Goal: Use online tool/utility: Utilize a website feature to perform a specific function

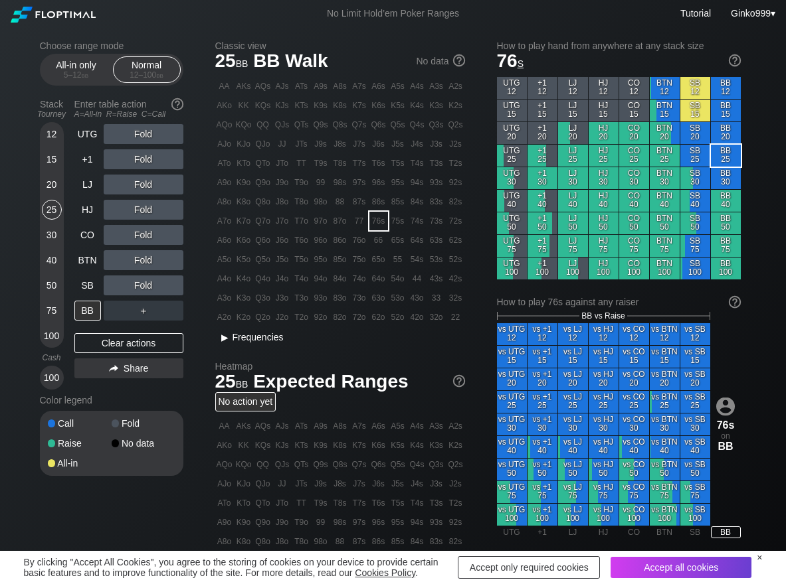
click at [261, 339] on span "Frequencies" at bounding box center [257, 337] width 51 height 11
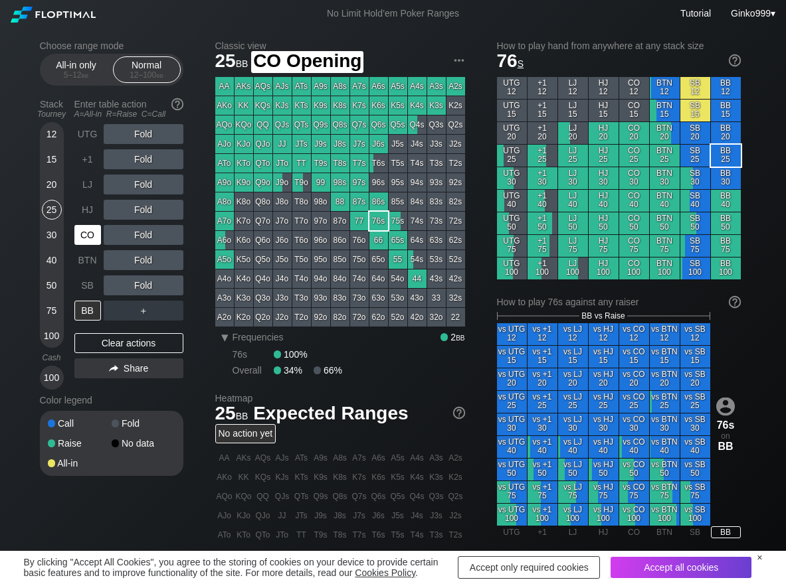
click at [92, 240] on div "CO" at bounding box center [87, 235] width 27 height 20
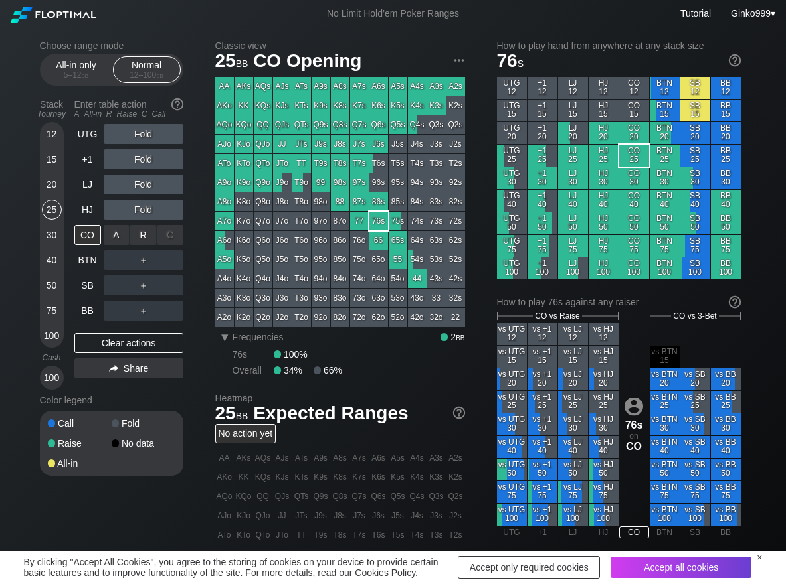
click at [139, 226] on div "R ✕" at bounding box center [143, 235] width 26 height 20
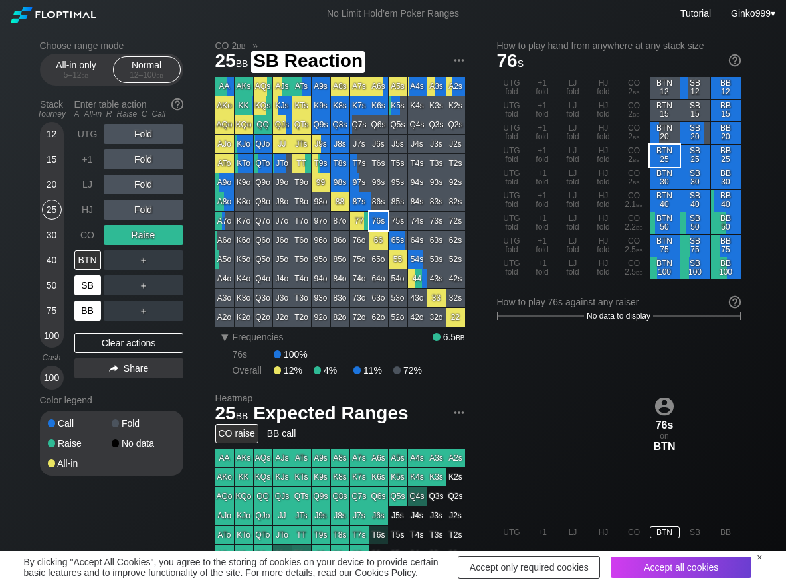
click at [86, 307] on div "BB" at bounding box center [87, 311] width 27 height 20
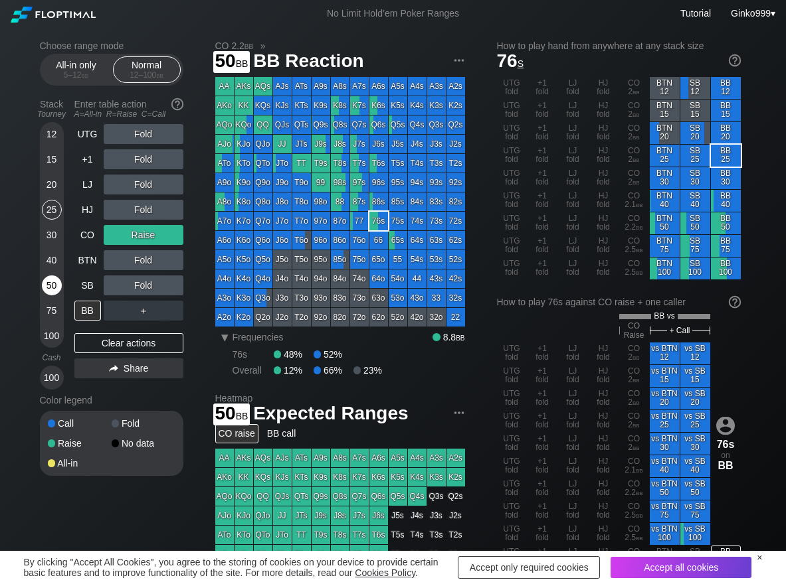
click at [55, 289] on div "50" at bounding box center [52, 286] width 20 height 20
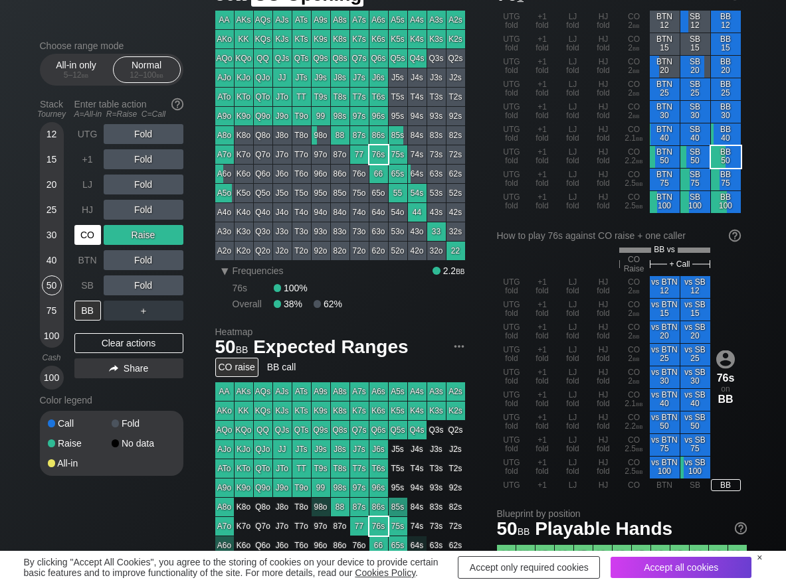
click at [84, 236] on div "CO" at bounding box center [87, 235] width 27 height 20
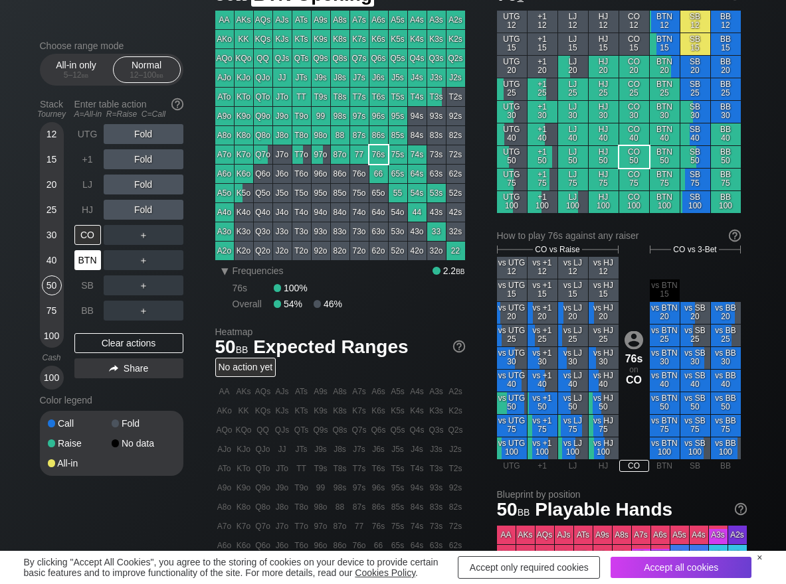
click at [84, 259] on div "BTN" at bounding box center [87, 260] width 27 height 20
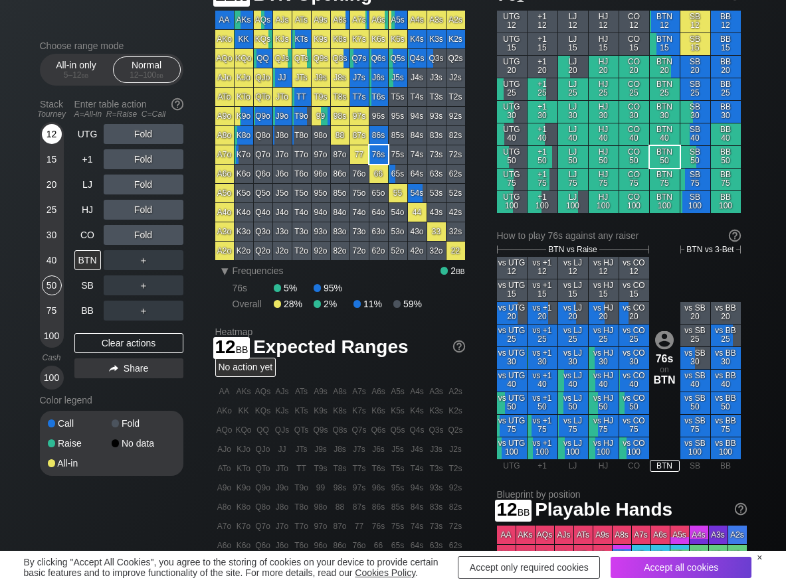
click at [55, 136] on div "12" at bounding box center [52, 134] width 20 height 20
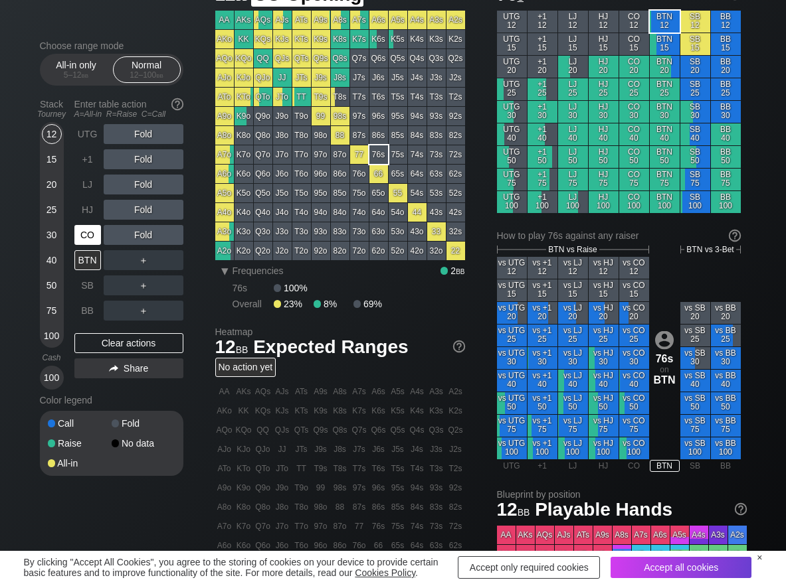
click at [80, 232] on div "CO" at bounding box center [87, 235] width 27 height 20
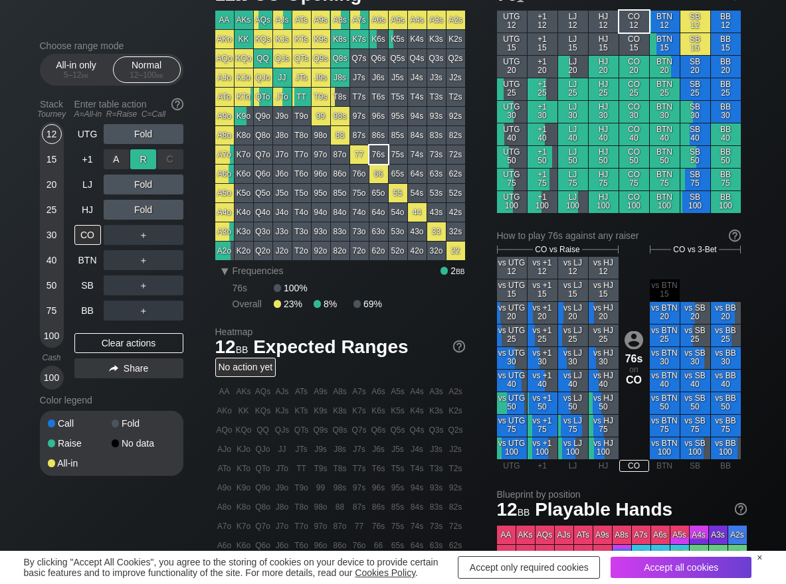
click at [145, 157] on div "R ✕" at bounding box center [143, 159] width 26 height 20
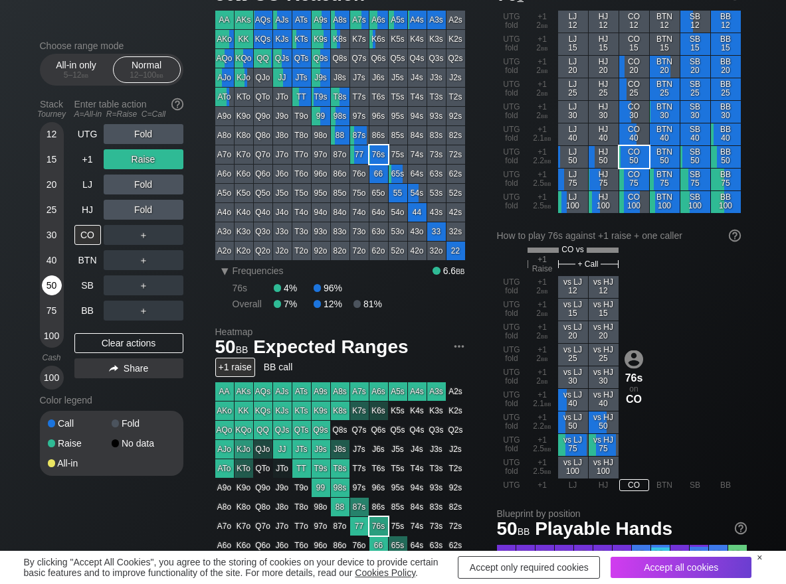
click at [48, 276] on div "50" at bounding box center [52, 286] width 20 height 20
click at [151, 212] on div "R ✕" at bounding box center [143, 210] width 26 height 20
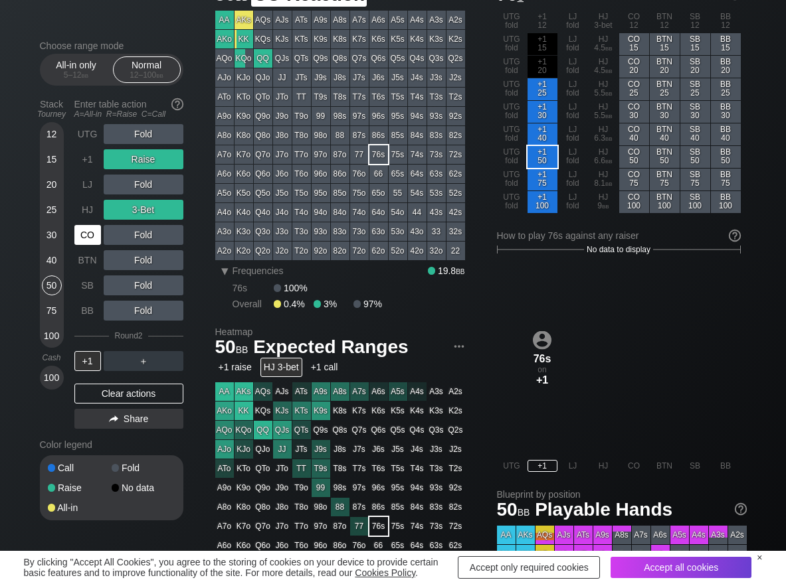
drag, startPoint x: 89, startPoint y: 236, endPoint x: 63, endPoint y: 252, distance: 30.1
click at [88, 236] on div "CO" at bounding box center [87, 235] width 27 height 20
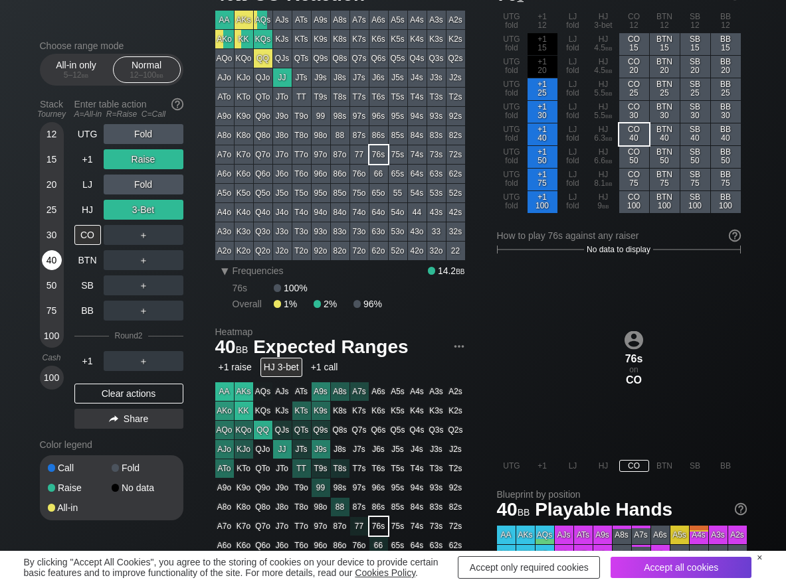
click at [56, 262] on div "40" at bounding box center [52, 260] width 20 height 20
click at [142, 236] on div "R ✕" at bounding box center [143, 235] width 26 height 20
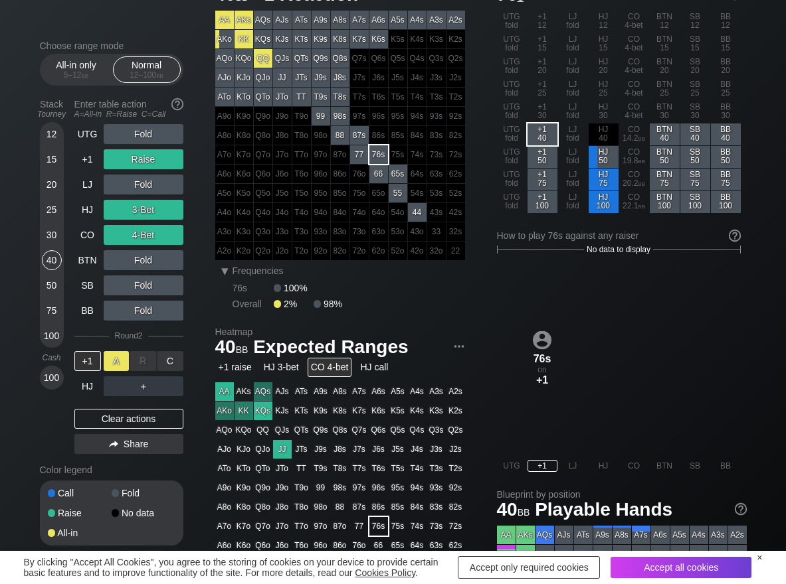
click at [114, 361] on div "A ✕" at bounding box center [117, 361] width 26 height 20
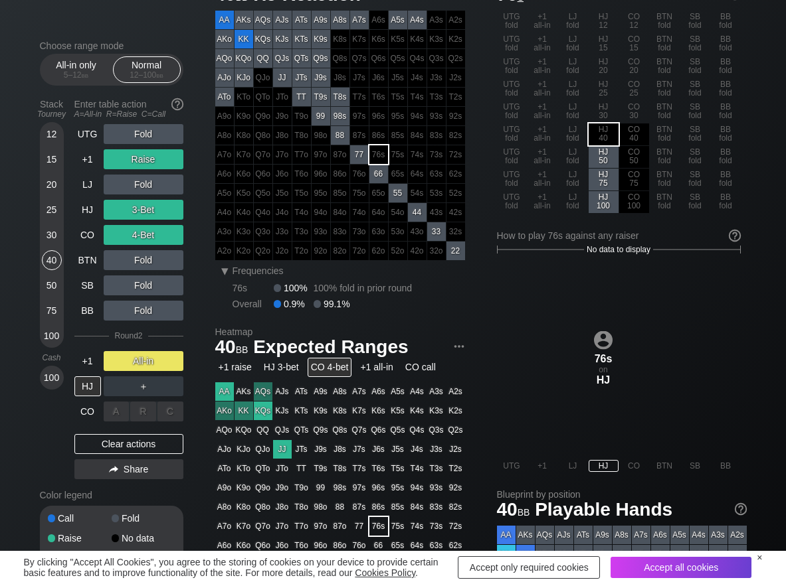
click at [114, 412] on div "A ✕" at bounding box center [117, 412] width 26 height 20
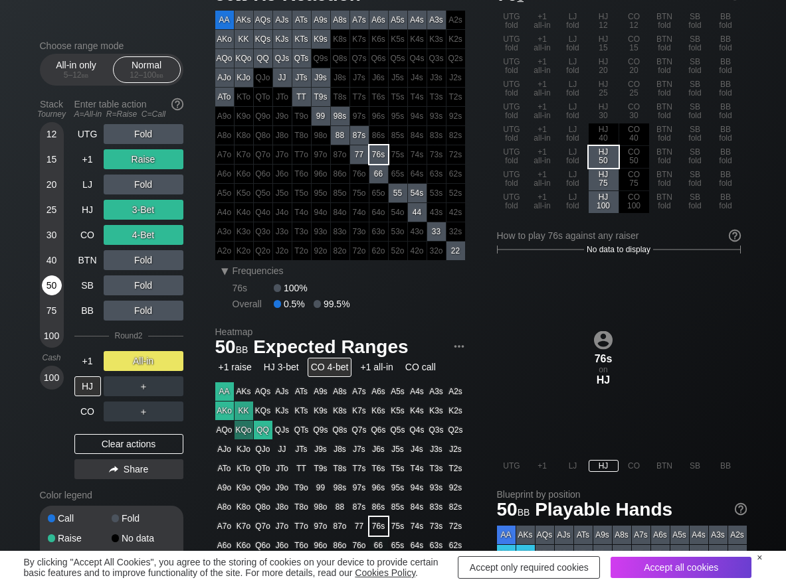
click at [56, 289] on div "50" at bounding box center [52, 286] width 20 height 20
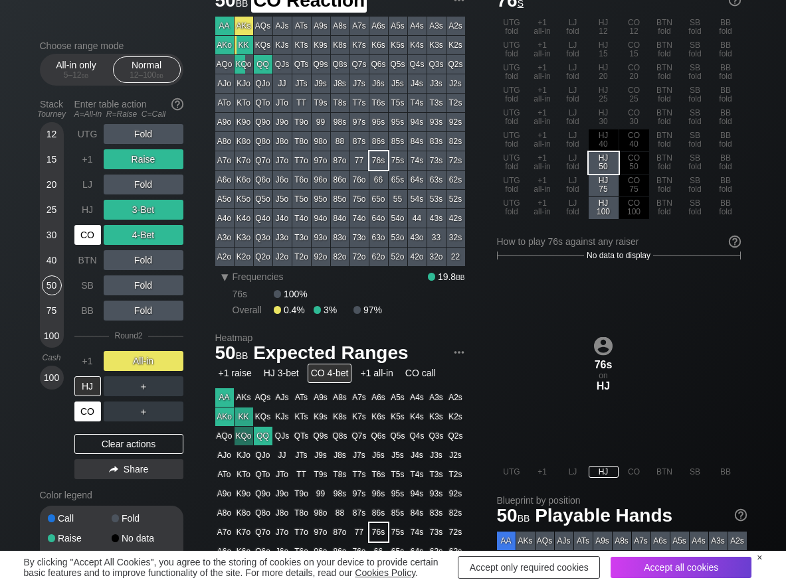
scroll to position [66, 0]
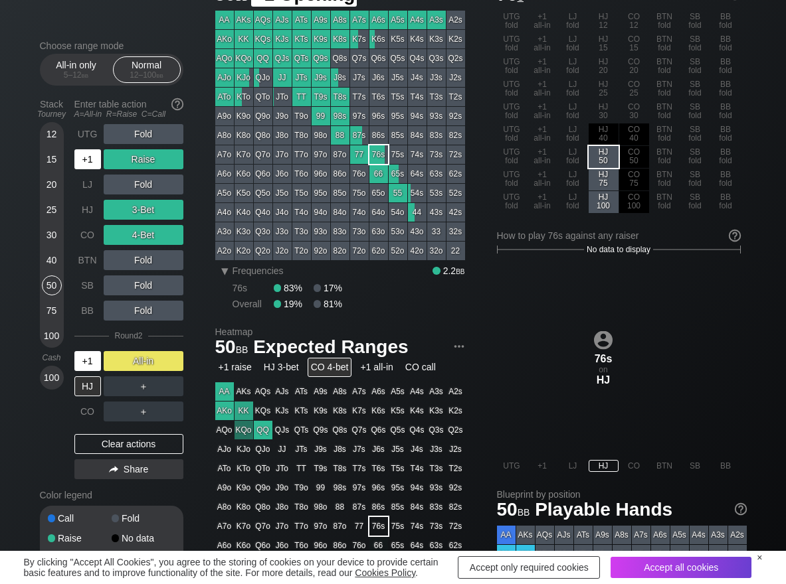
click at [87, 163] on div "+1" at bounding box center [87, 159] width 27 height 20
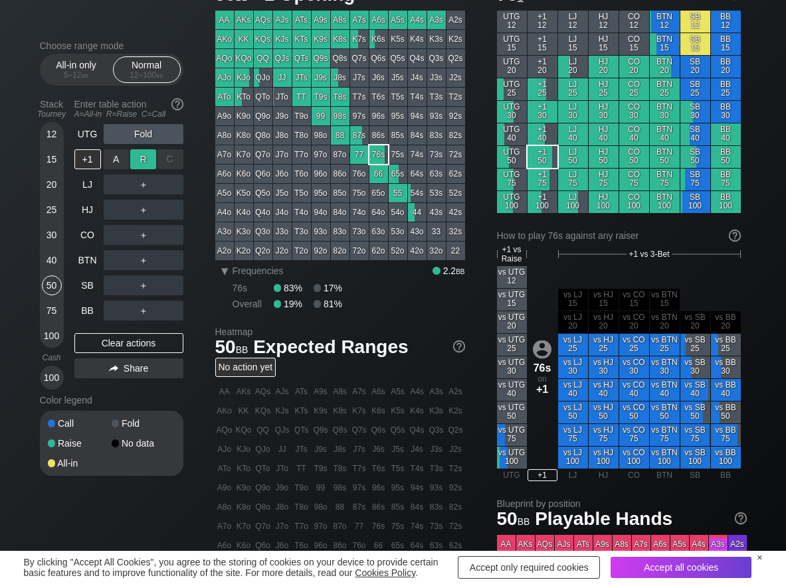
click at [148, 157] on div "R ✕" at bounding box center [143, 159] width 26 height 20
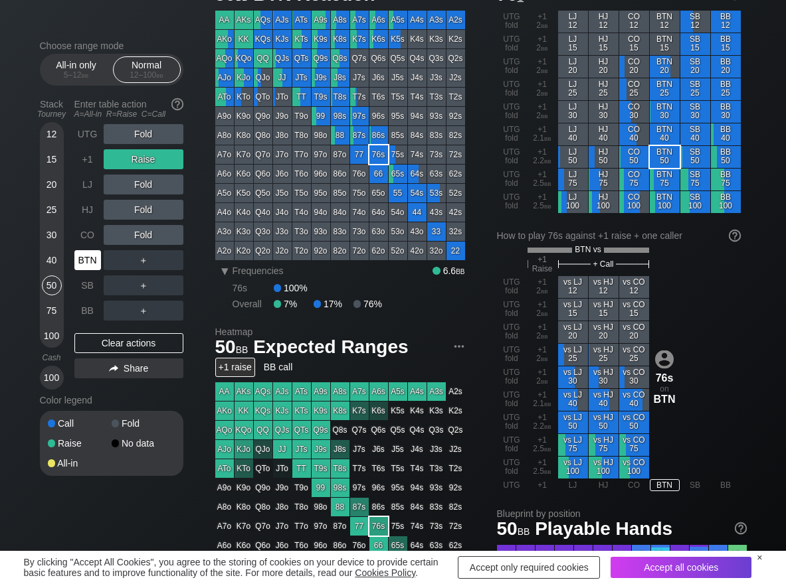
click at [88, 262] on div "BTN" at bounding box center [87, 260] width 27 height 20
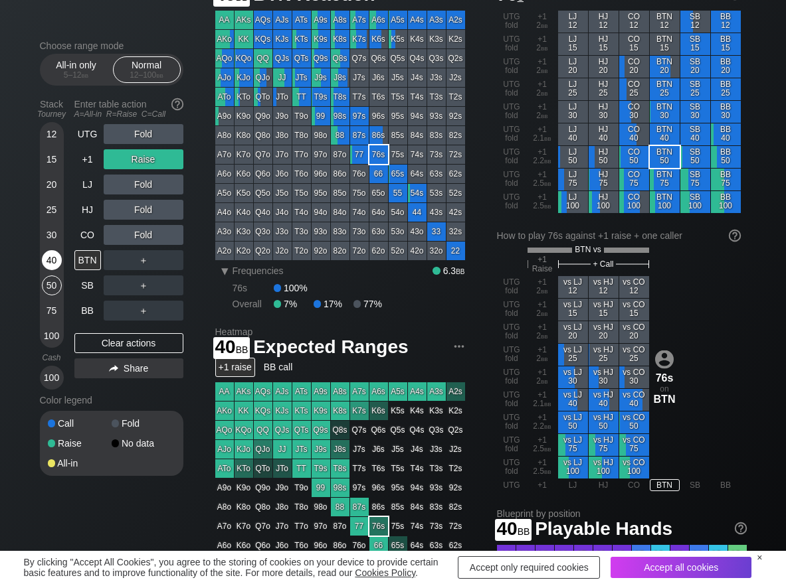
click at [49, 262] on div "40" at bounding box center [52, 260] width 20 height 20
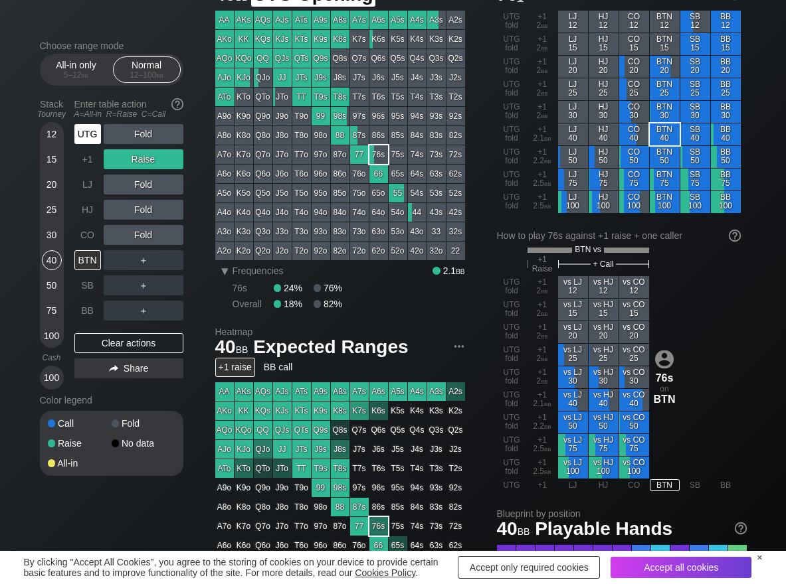
click at [90, 137] on div "UTG" at bounding box center [87, 134] width 27 height 20
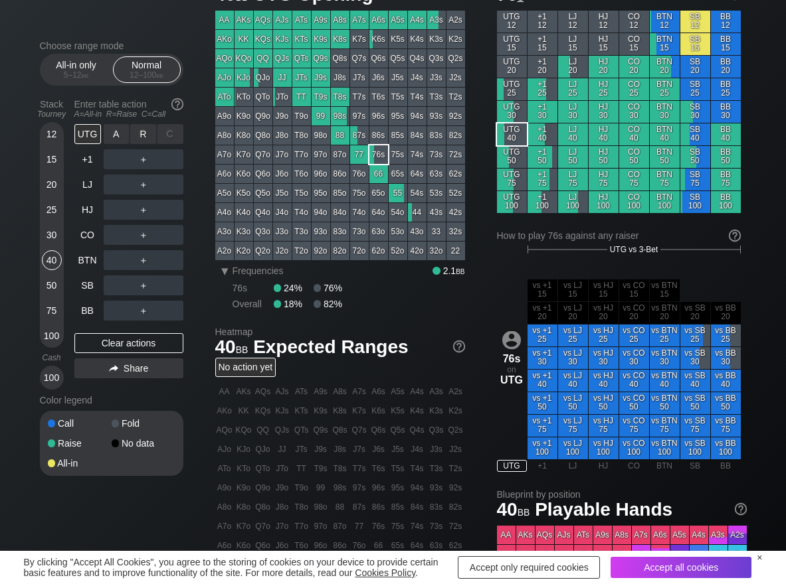
drag, startPoint x: 151, startPoint y: 136, endPoint x: 129, endPoint y: 179, distance: 47.8
click at [149, 136] on div "R ✕" at bounding box center [143, 134] width 26 height 20
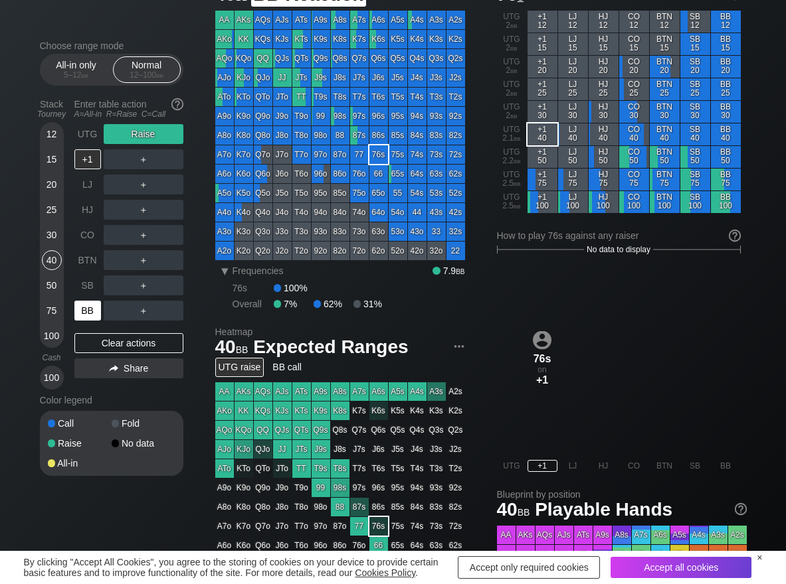
click at [85, 316] on div "BB" at bounding box center [87, 311] width 27 height 20
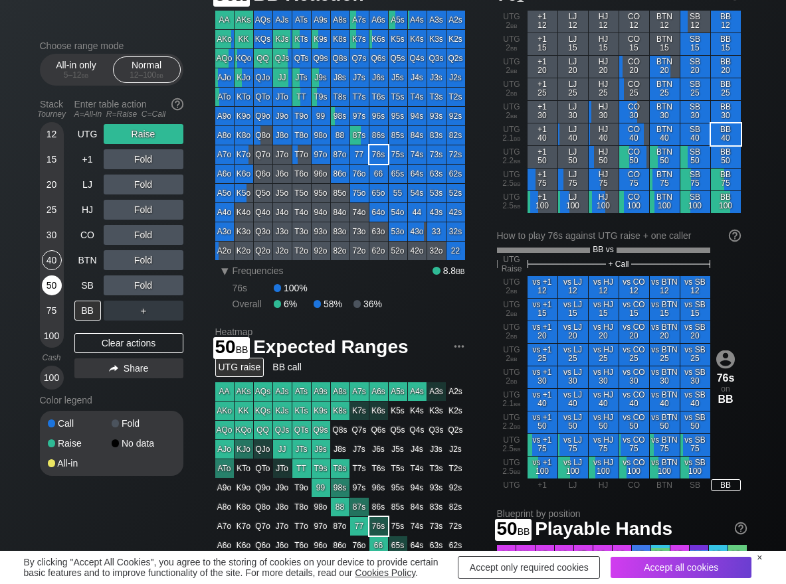
click at [48, 288] on div "50" at bounding box center [52, 286] width 20 height 20
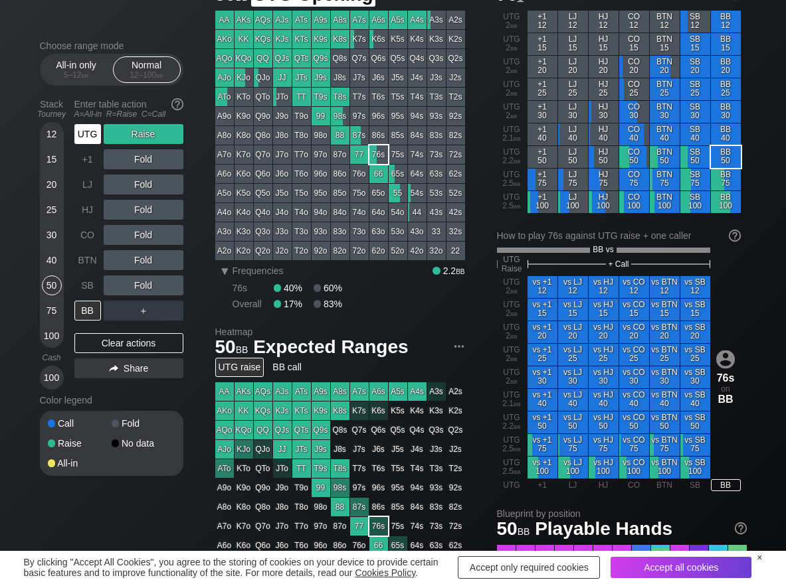
click at [88, 131] on div "UTG" at bounding box center [87, 134] width 27 height 20
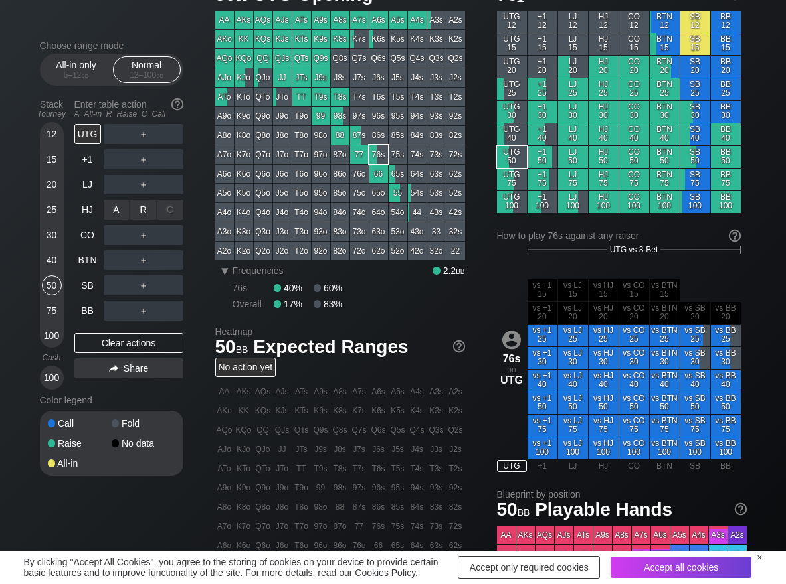
drag, startPoint x: 139, startPoint y: 207, endPoint x: 159, endPoint y: 224, distance: 26.9
click at [141, 212] on div "R ✕" at bounding box center [143, 210] width 26 height 20
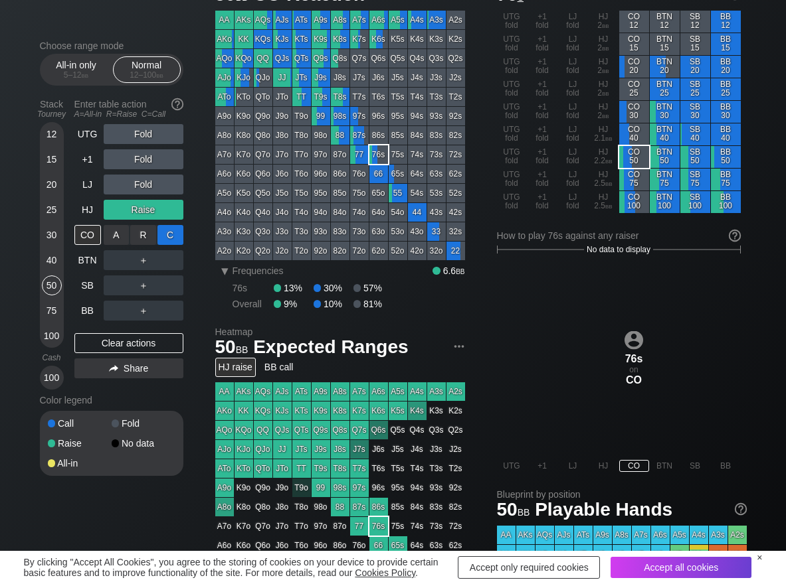
click at [172, 234] on div "C ✕" at bounding box center [170, 235] width 26 height 20
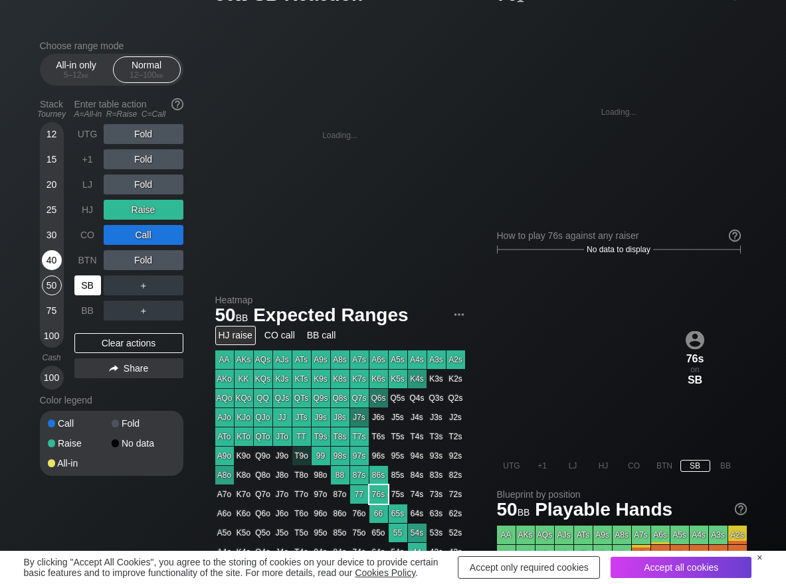
drag, startPoint x: 86, startPoint y: 286, endPoint x: 58, endPoint y: 254, distance: 42.4
click at [86, 286] on div "SB" at bounding box center [87, 286] width 27 height 20
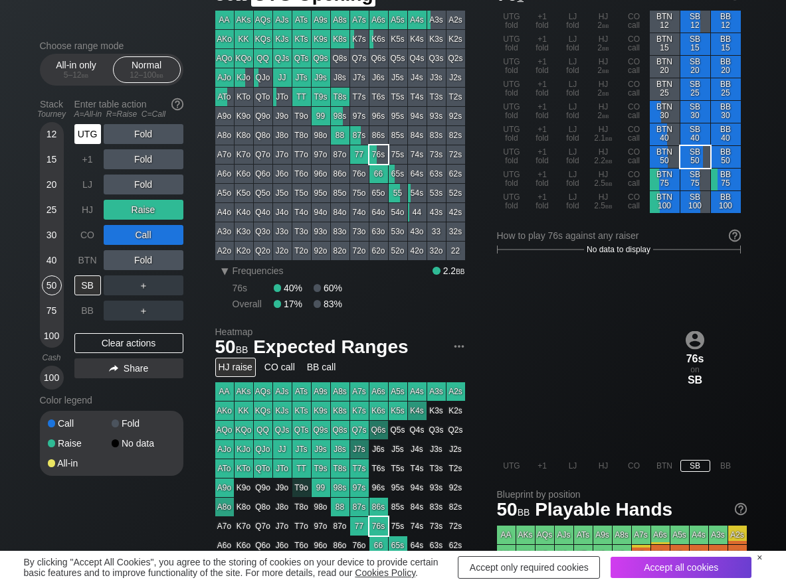
click at [86, 134] on div "UTG" at bounding box center [87, 134] width 27 height 20
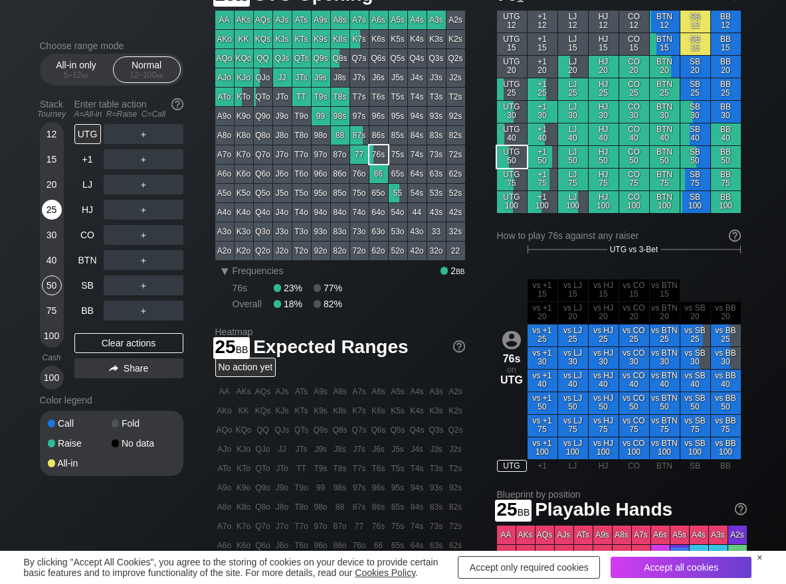
click at [50, 210] on div "25" at bounding box center [52, 210] width 20 height 20
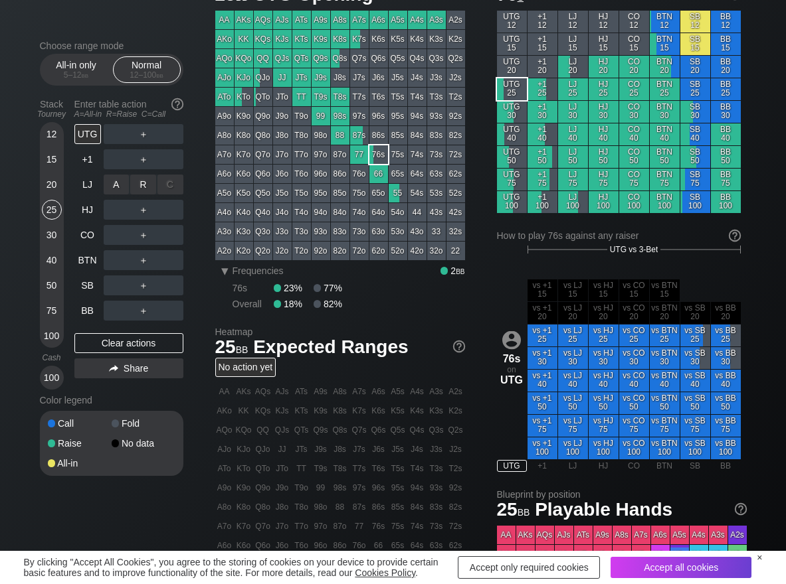
drag, startPoint x: 145, startPoint y: 185, endPoint x: 110, endPoint y: 258, distance: 82.0
click at [143, 184] on div "R ✕" at bounding box center [143, 185] width 26 height 20
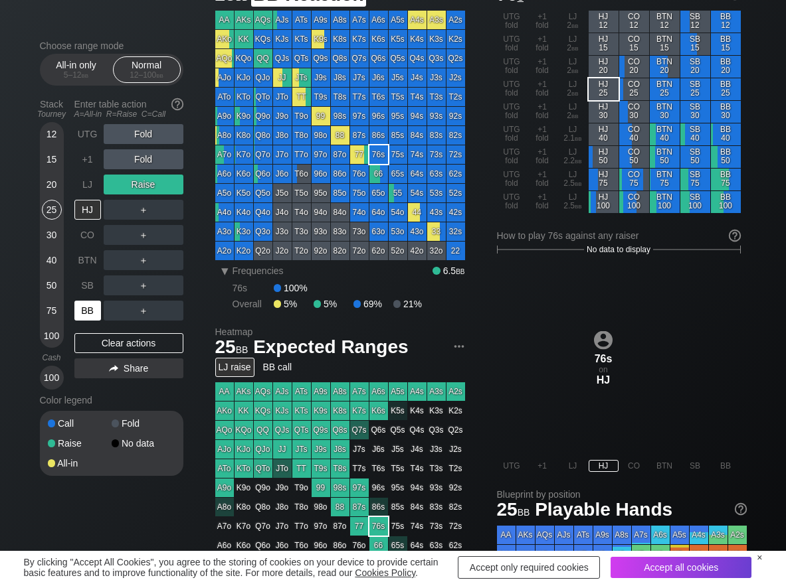
click at [84, 314] on div "BB" at bounding box center [87, 311] width 27 height 20
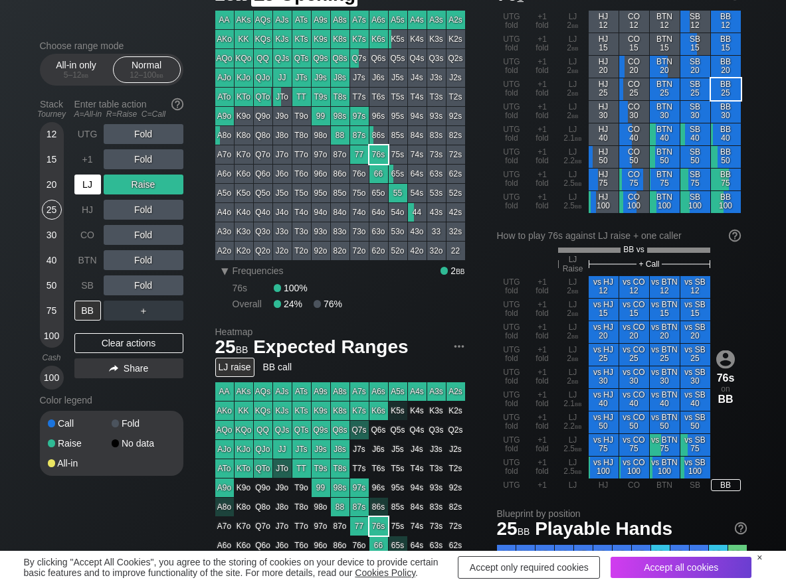
drag, startPoint x: 85, startPoint y: 177, endPoint x: 110, endPoint y: 193, distance: 29.3
click at [86, 177] on div "LJ" at bounding box center [87, 185] width 27 height 20
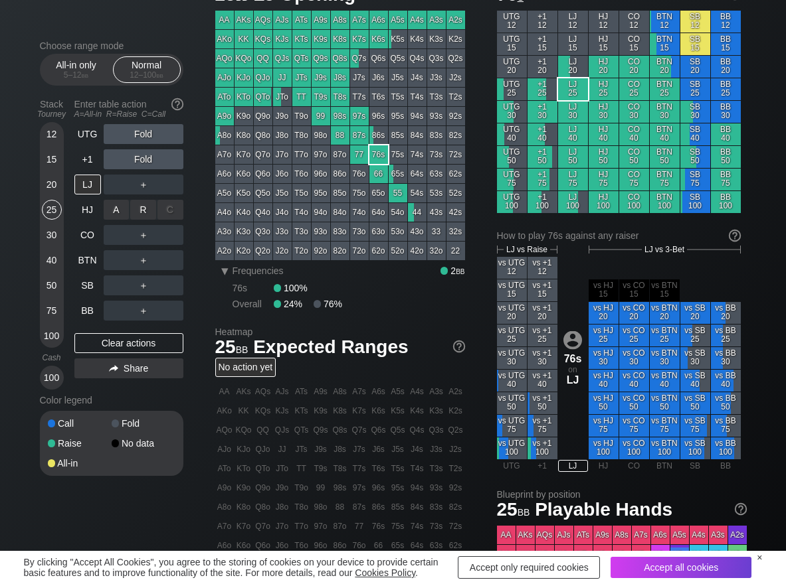
drag, startPoint x: 137, startPoint y: 202, endPoint x: 117, endPoint y: 251, distance: 53.3
click at [138, 205] on div "R ✕" at bounding box center [143, 210] width 26 height 20
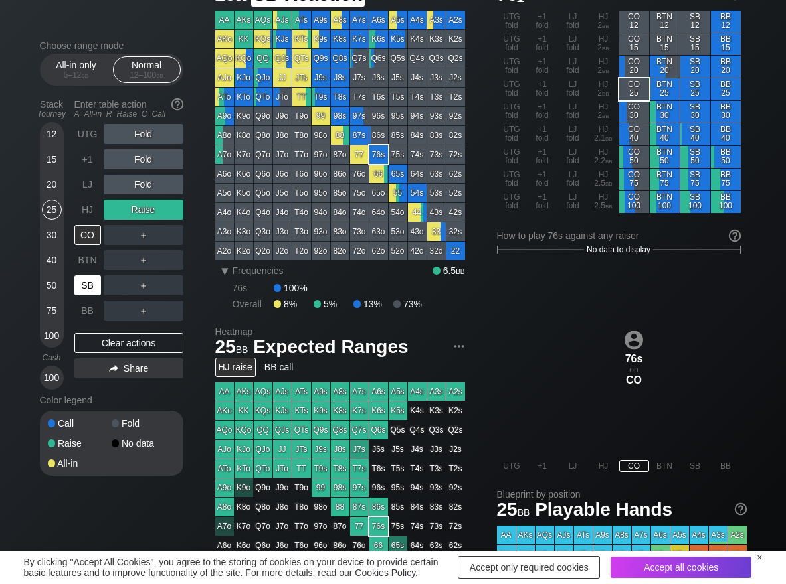
click at [92, 286] on div "SB" at bounding box center [87, 286] width 27 height 20
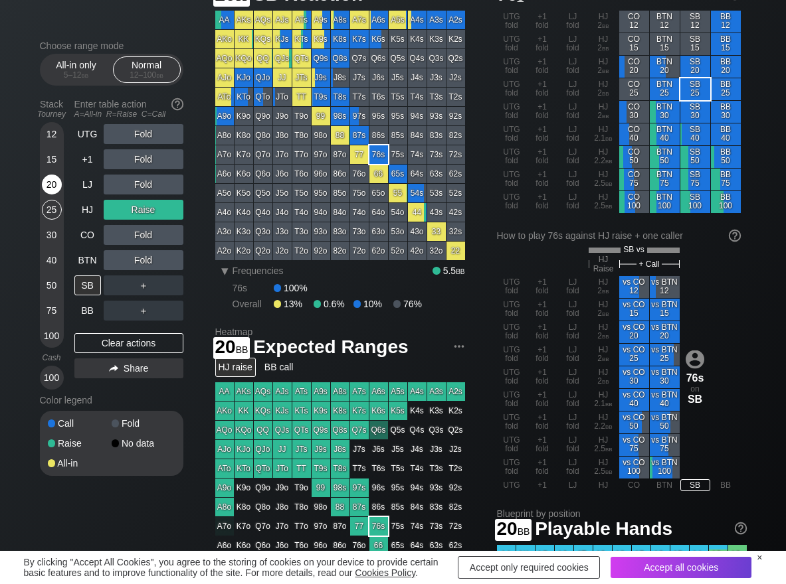
click at [59, 181] on div "20" at bounding box center [52, 185] width 20 height 20
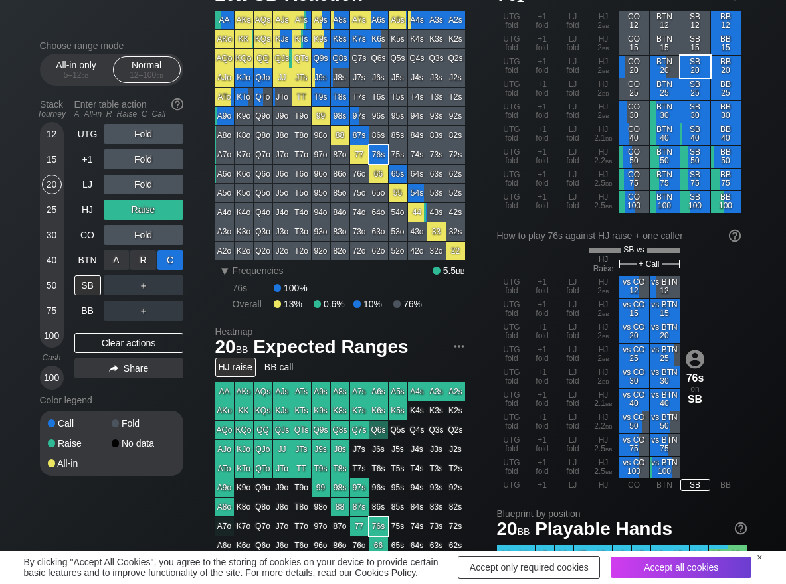
click at [173, 261] on div "C ✕" at bounding box center [170, 260] width 26 height 20
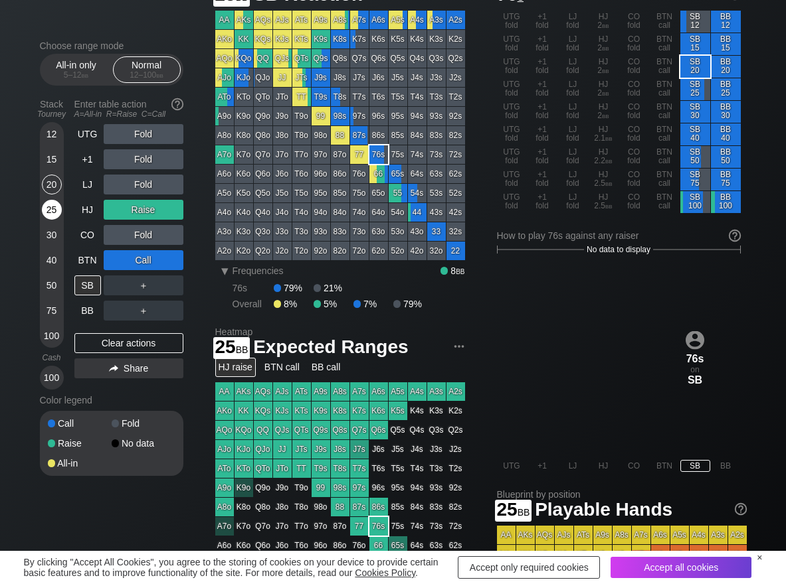
click at [52, 216] on div "25" at bounding box center [52, 210] width 20 height 20
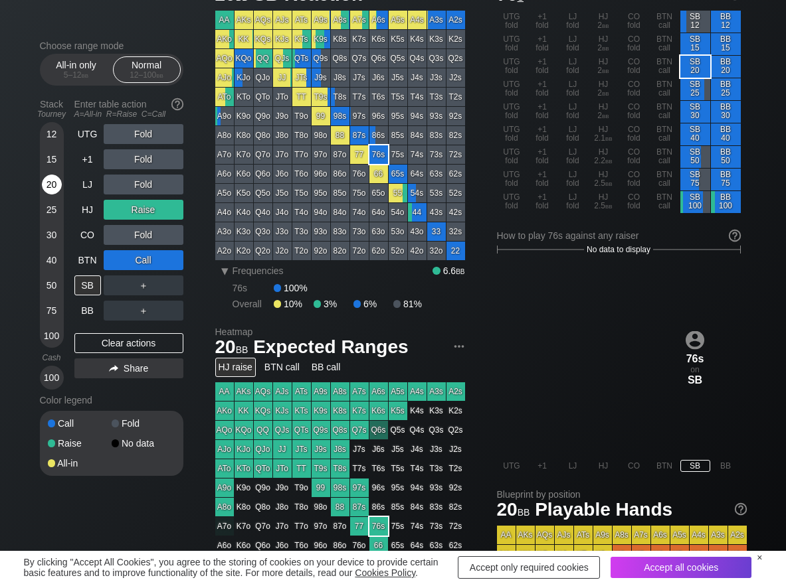
click at [50, 186] on div "20" at bounding box center [52, 185] width 20 height 20
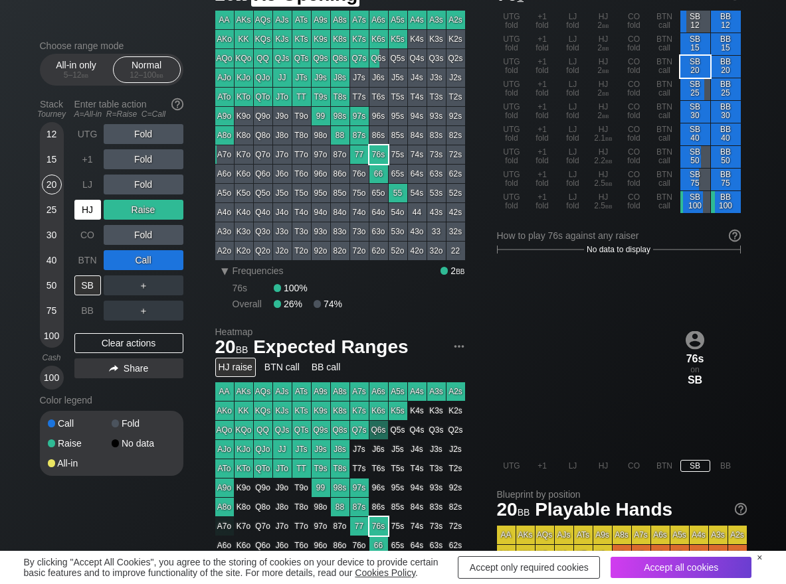
click at [82, 208] on div "HJ" at bounding box center [87, 210] width 27 height 20
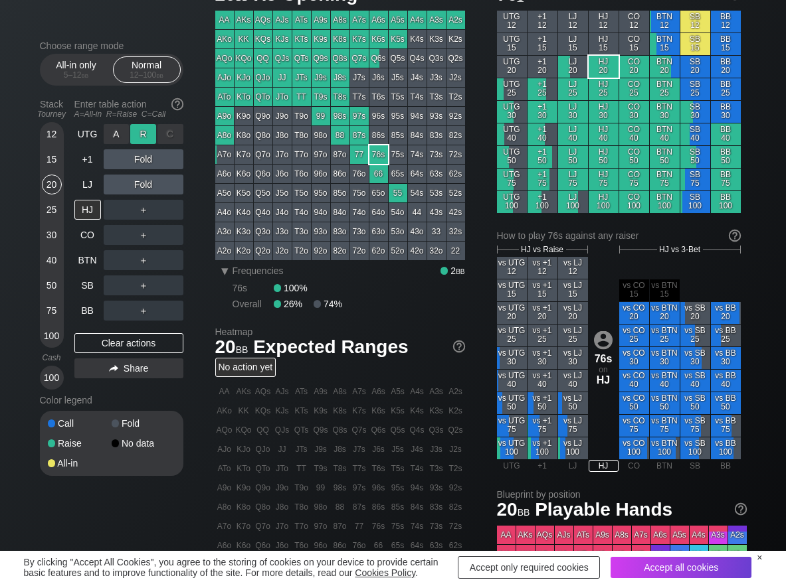
click at [138, 125] on div "R ✕" at bounding box center [143, 134] width 26 height 20
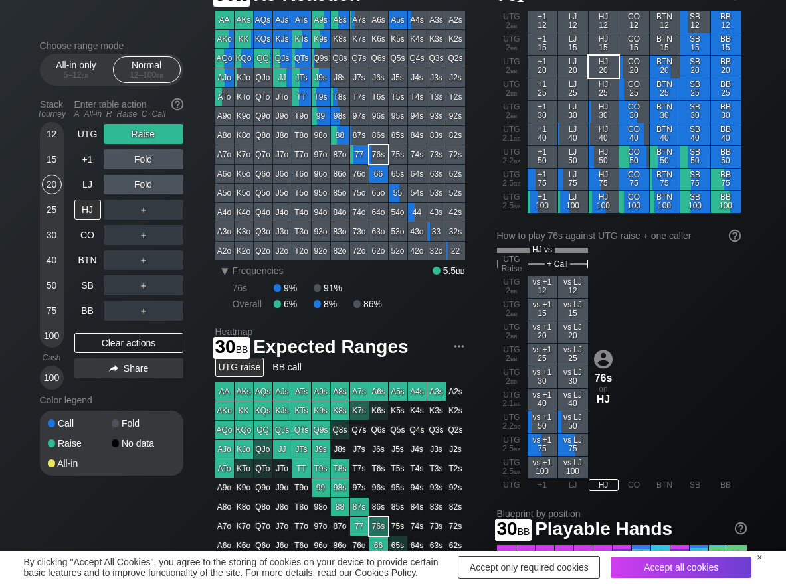
drag, startPoint x: 50, startPoint y: 234, endPoint x: 66, endPoint y: 295, distance: 63.9
click at [50, 240] on div "30" at bounding box center [52, 235] width 20 height 20
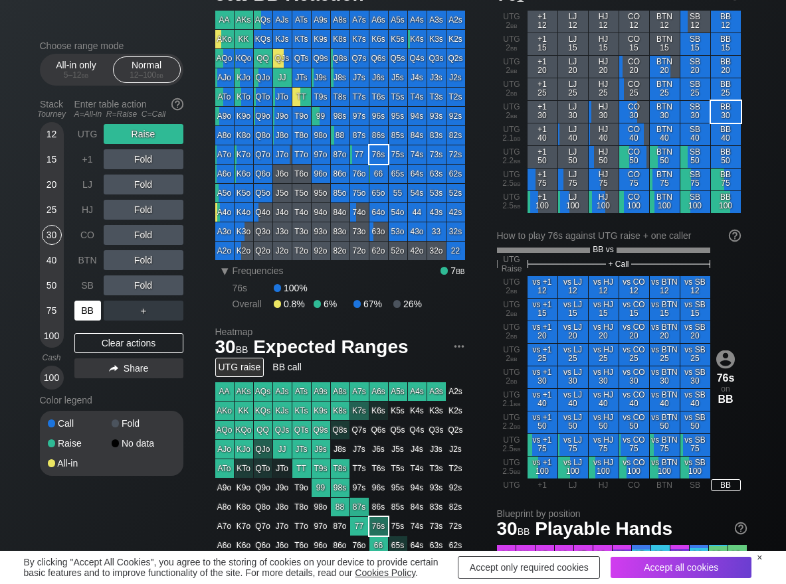
click at [91, 320] on div "BB" at bounding box center [87, 311] width 27 height 20
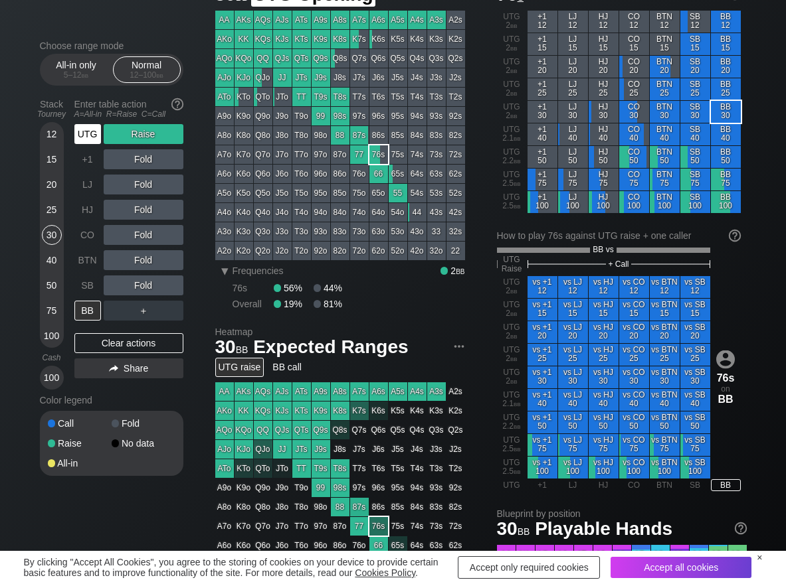
click at [90, 133] on div "UTG" at bounding box center [87, 134] width 27 height 20
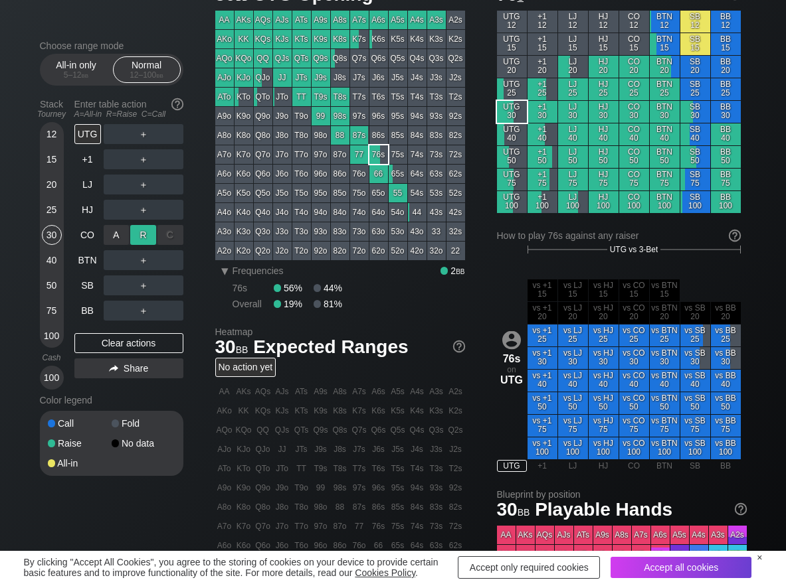
click at [147, 236] on div "R ✕" at bounding box center [143, 235] width 26 height 20
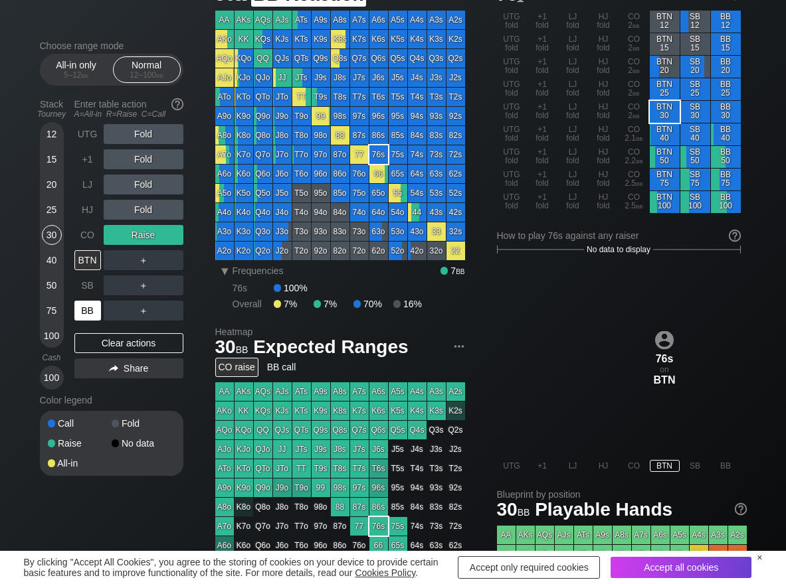
click at [90, 307] on div "BB" at bounding box center [87, 311] width 27 height 20
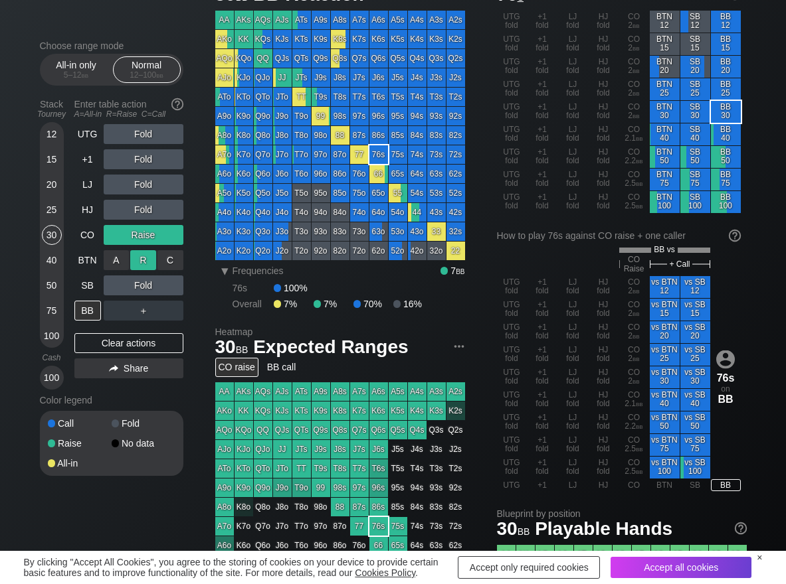
click at [135, 267] on div "R ✕" at bounding box center [143, 260] width 26 height 20
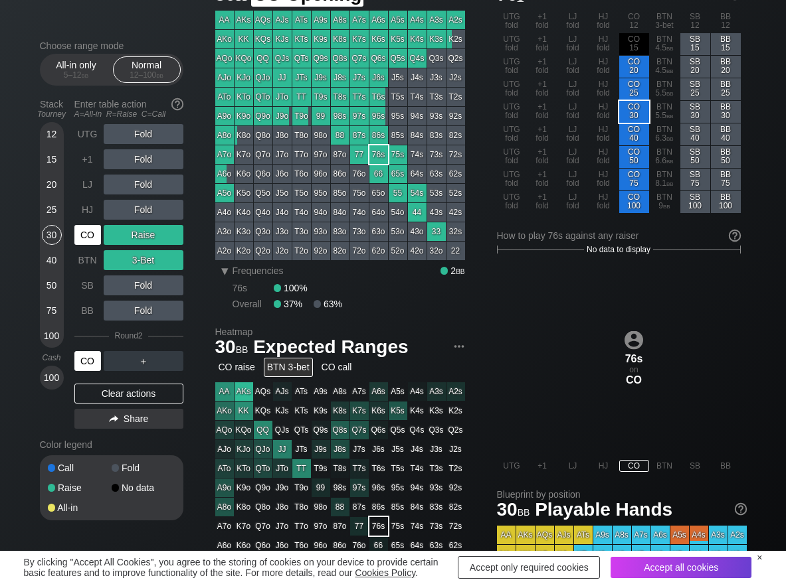
click at [86, 234] on div "CO" at bounding box center [87, 235] width 27 height 20
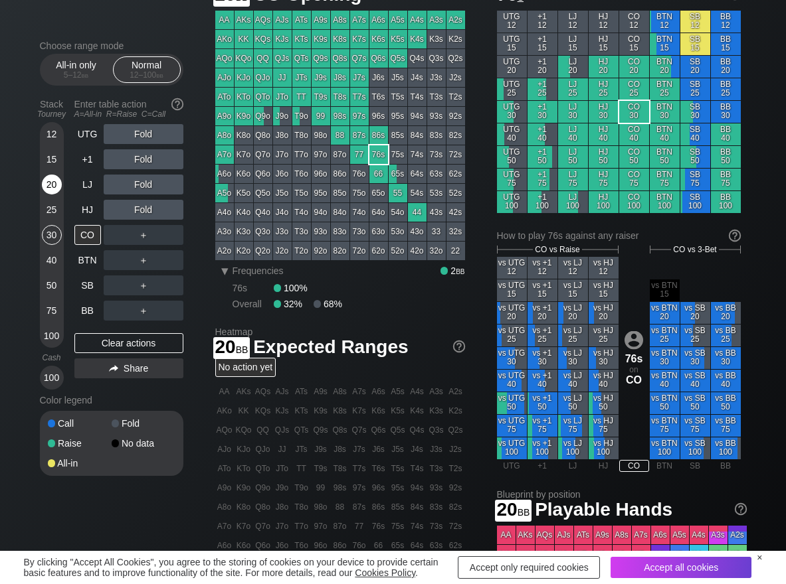
click at [49, 187] on div "20" at bounding box center [52, 185] width 20 height 20
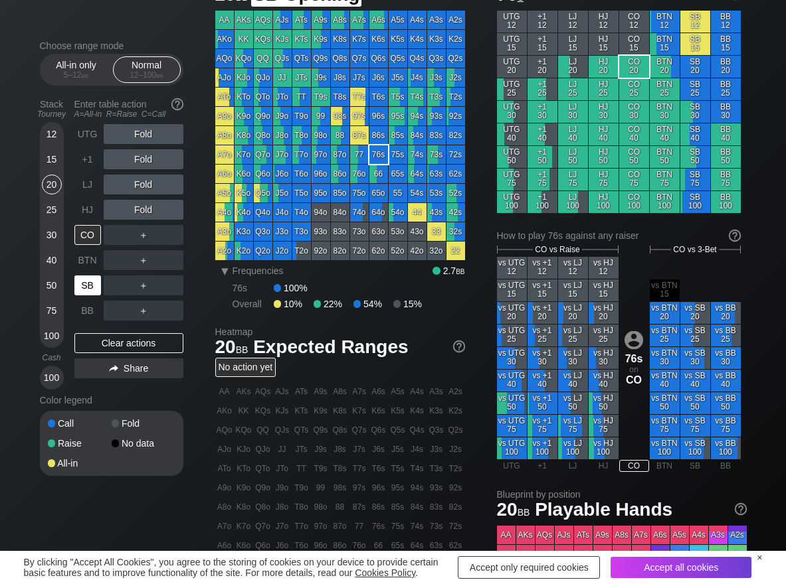
click at [84, 291] on div "SB" at bounding box center [87, 286] width 27 height 20
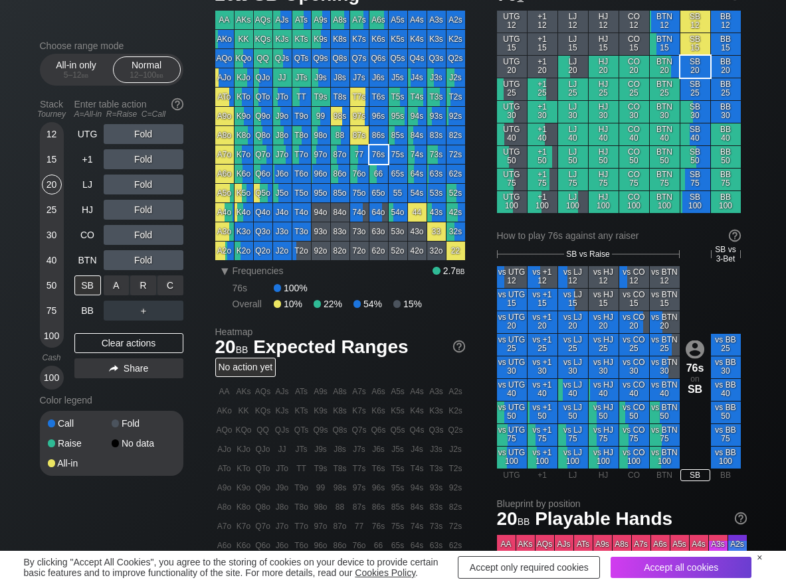
drag, startPoint x: 147, startPoint y: 286, endPoint x: 159, endPoint y: 303, distance: 20.1
click at [147, 286] on div "R ✕" at bounding box center [143, 286] width 26 height 20
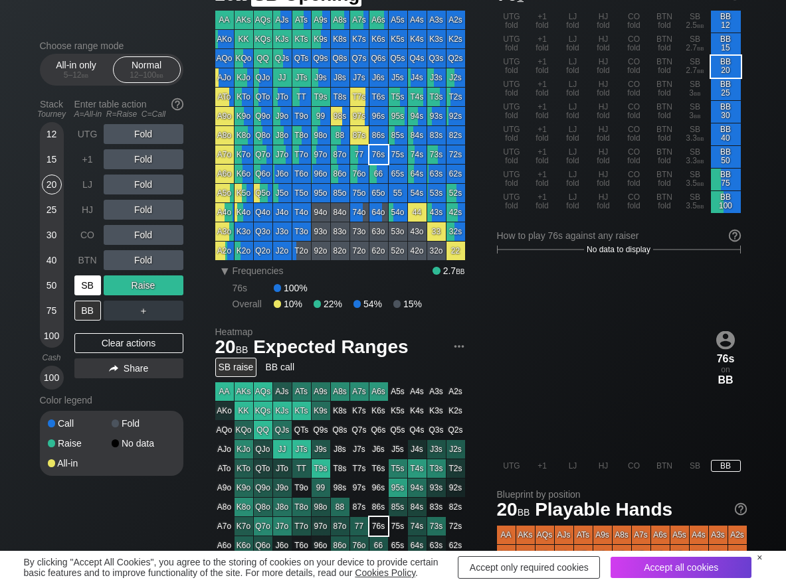
click at [84, 286] on div "SB" at bounding box center [87, 286] width 27 height 20
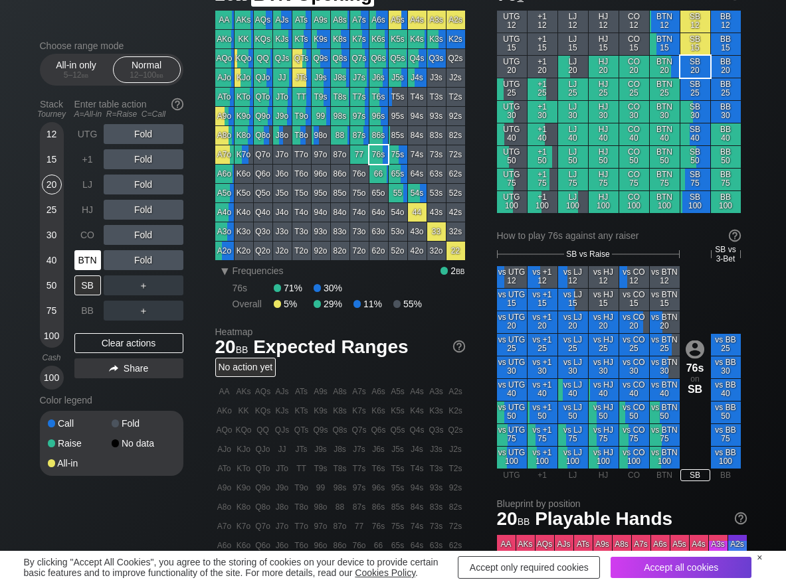
click at [83, 269] on div "BTN" at bounding box center [87, 260] width 27 height 20
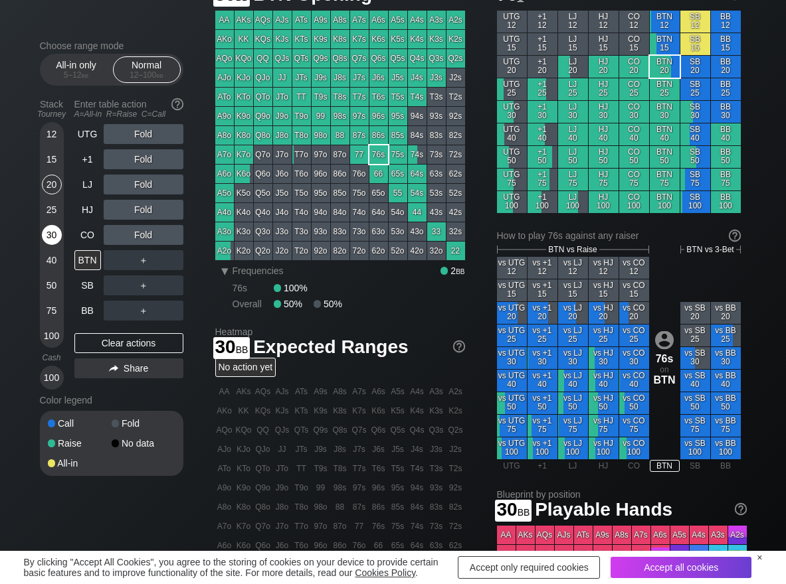
click at [54, 234] on div "30" at bounding box center [52, 235] width 20 height 20
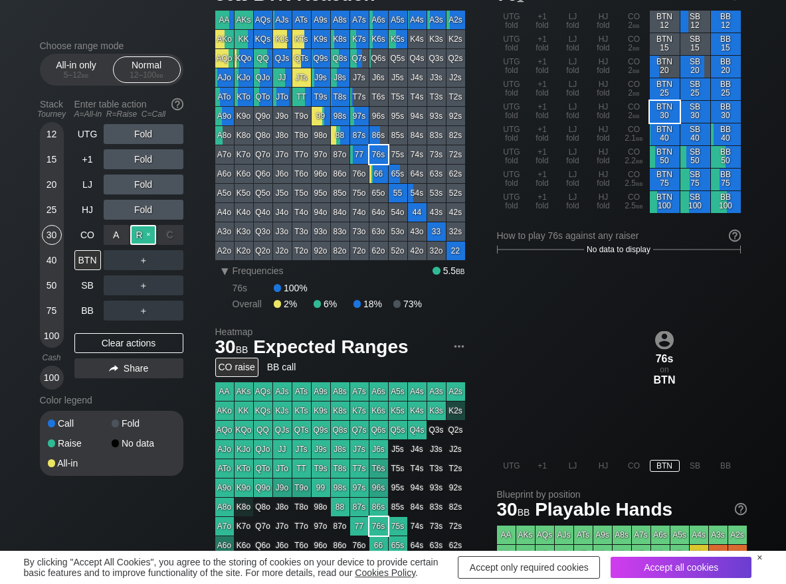
click at [138, 235] on div "R ✕" at bounding box center [143, 235] width 26 height 20
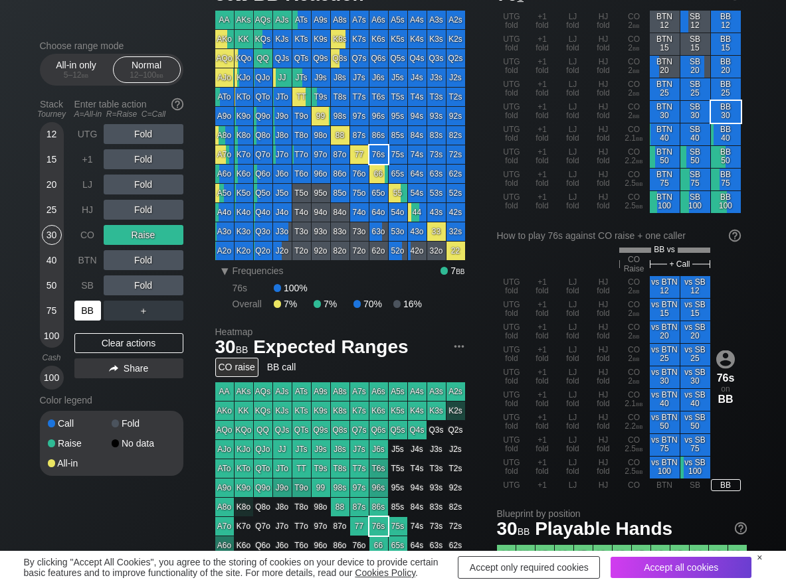
click at [86, 318] on div "BB" at bounding box center [87, 311] width 27 height 20
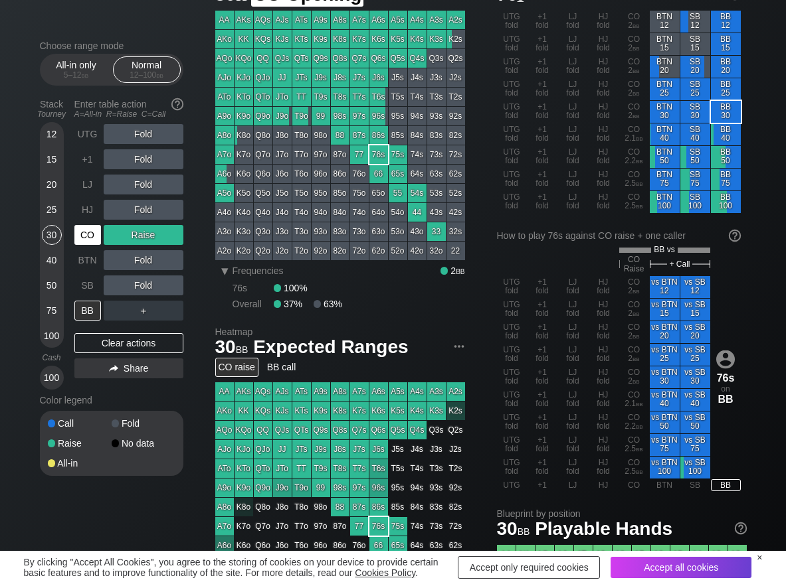
click at [90, 238] on div "CO" at bounding box center [87, 235] width 27 height 20
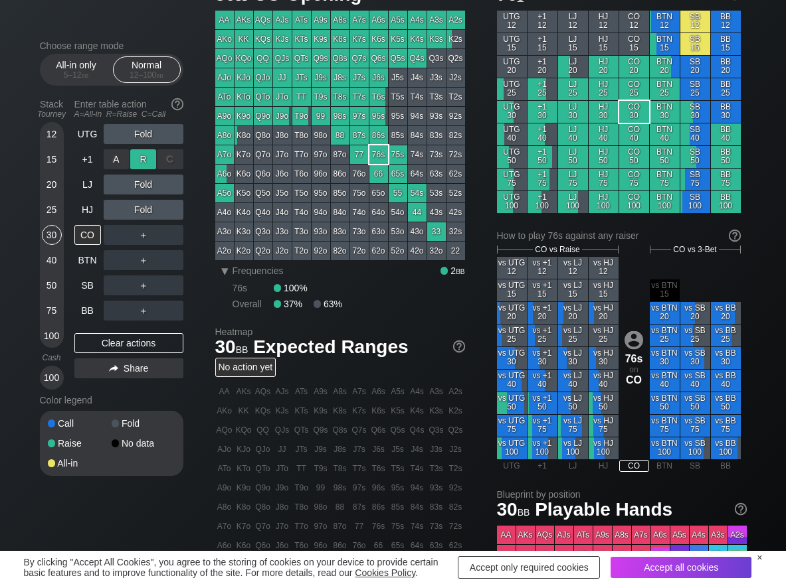
click at [143, 159] on div "R ✕" at bounding box center [143, 159] width 26 height 20
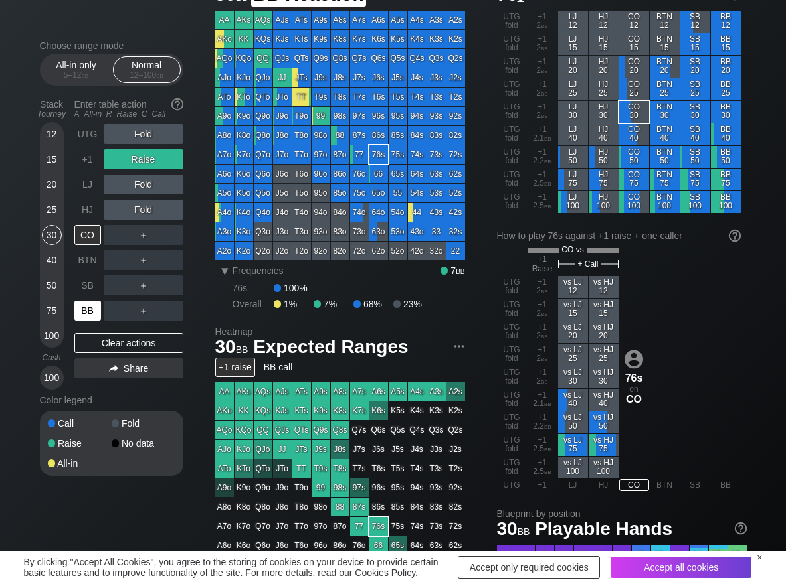
click at [90, 300] on div "BB" at bounding box center [88, 310] width 29 height 25
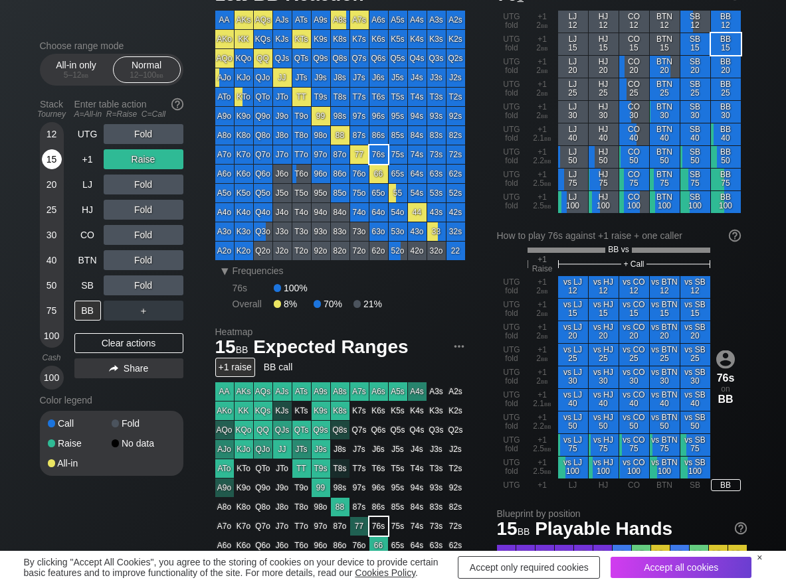
click at [53, 167] on div "15" at bounding box center [52, 159] width 20 height 20
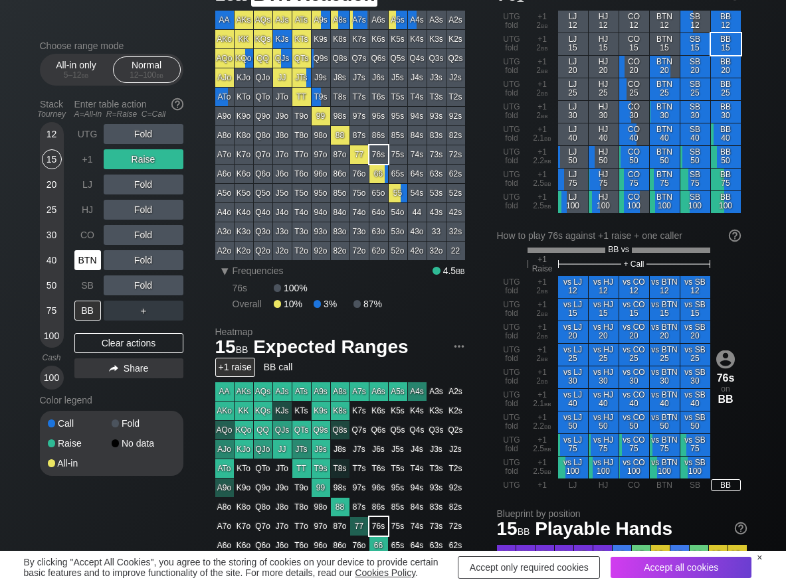
click at [88, 252] on div "BTN" at bounding box center [87, 260] width 27 height 20
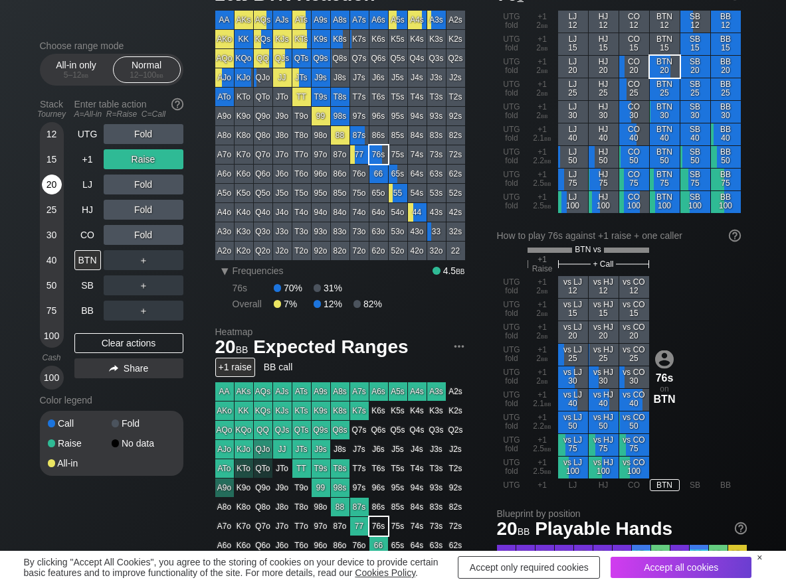
click at [54, 195] on div "20" at bounding box center [52, 187] width 20 height 25
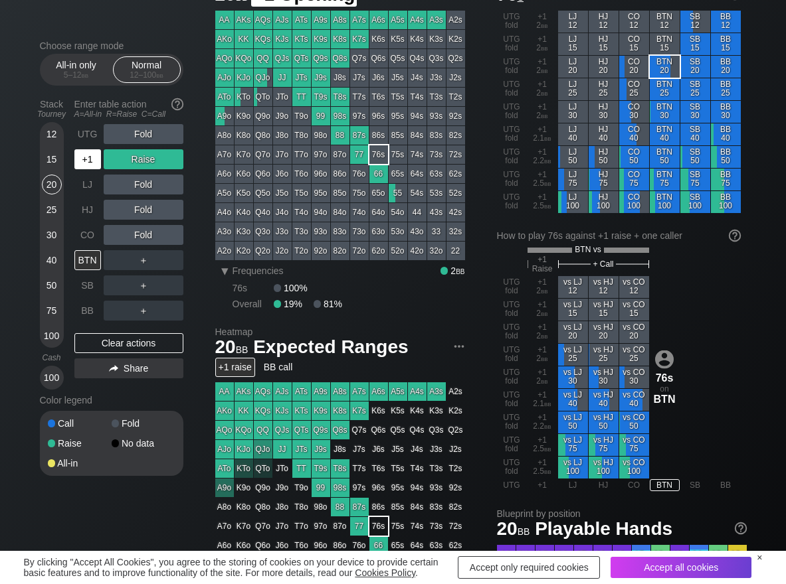
click at [88, 161] on div "+1" at bounding box center [87, 159] width 27 height 20
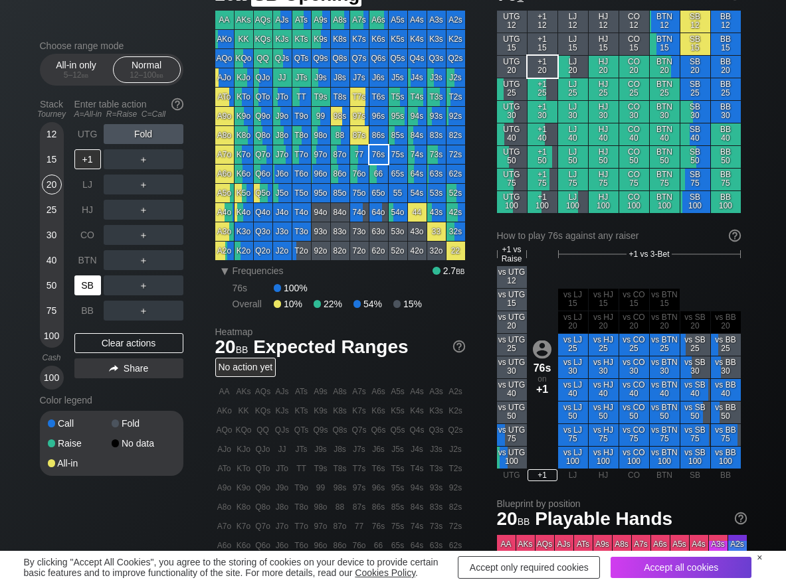
click at [89, 278] on div "SB" at bounding box center [87, 286] width 27 height 20
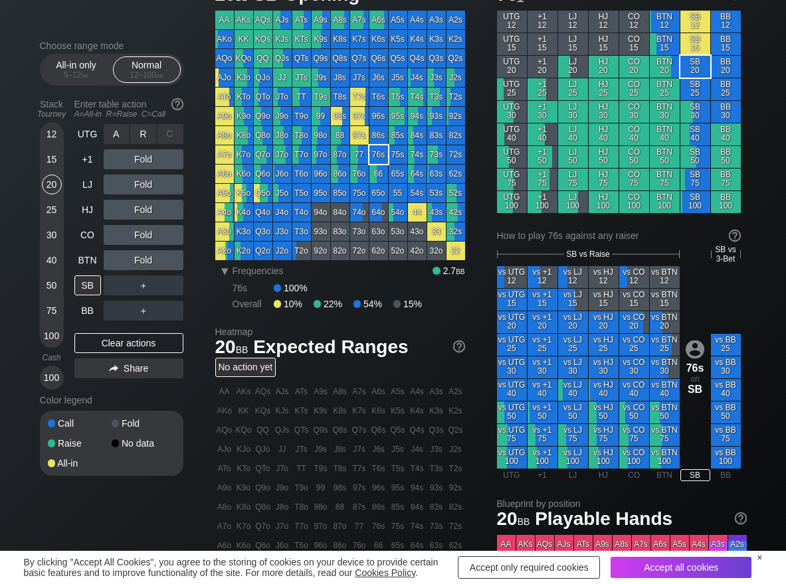
click at [153, 126] on div "R ✕" at bounding box center [143, 134] width 26 height 20
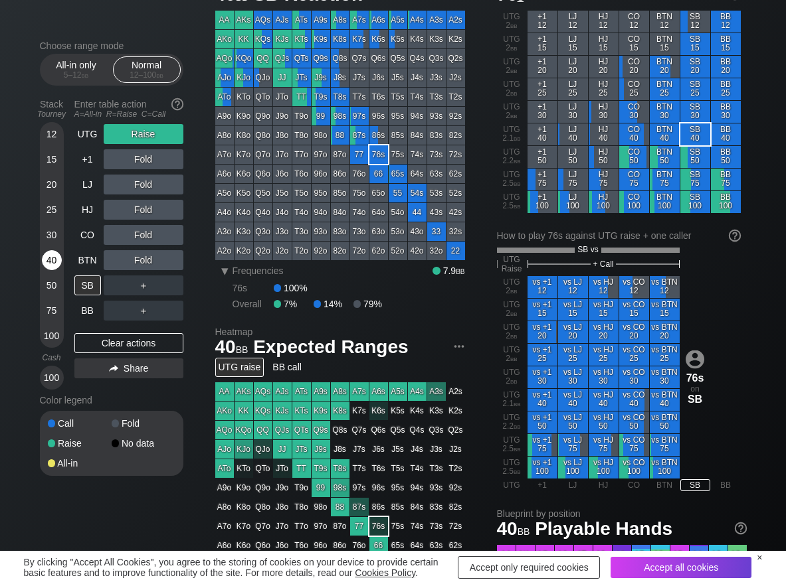
click at [54, 263] on div "40" at bounding box center [52, 260] width 20 height 20
click at [176, 242] on div "C ✕" at bounding box center [170, 235] width 26 height 20
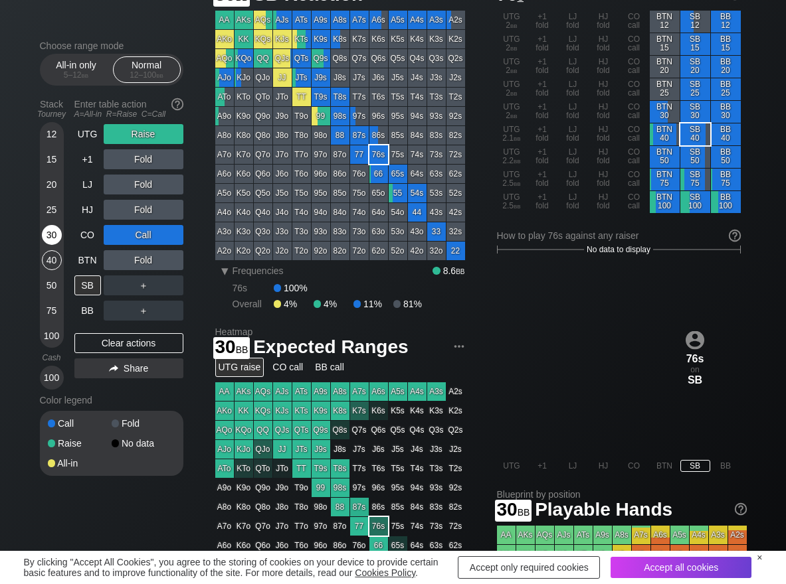
click at [45, 235] on div "30" at bounding box center [52, 235] width 20 height 20
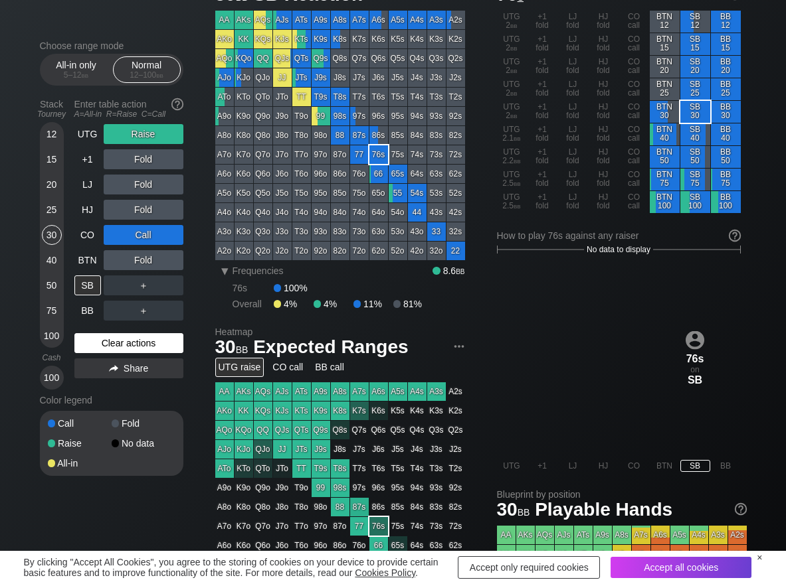
click at [102, 334] on div "Clear actions" at bounding box center [128, 343] width 109 height 20
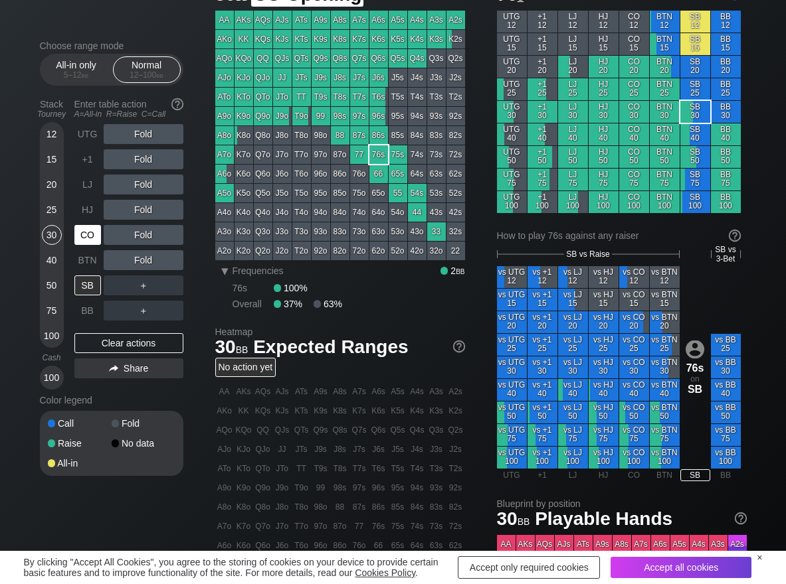
click at [96, 228] on div "CO" at bounding box center [87, 235] width 27 height 20
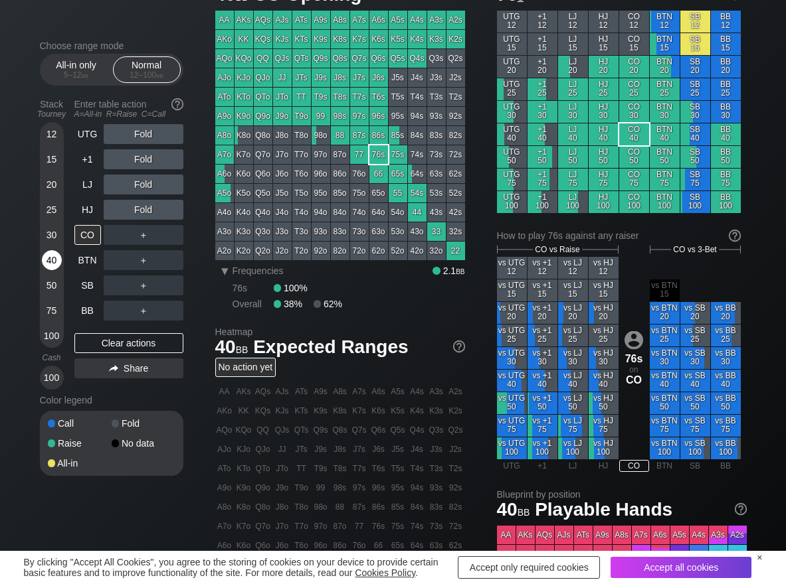
click at [52, 265] on div "40" at bounding box center [52, 260] width 20 height 20
click at [141, 154] on div "R ✕" at bounding box center [143, 159] width 26 height 20
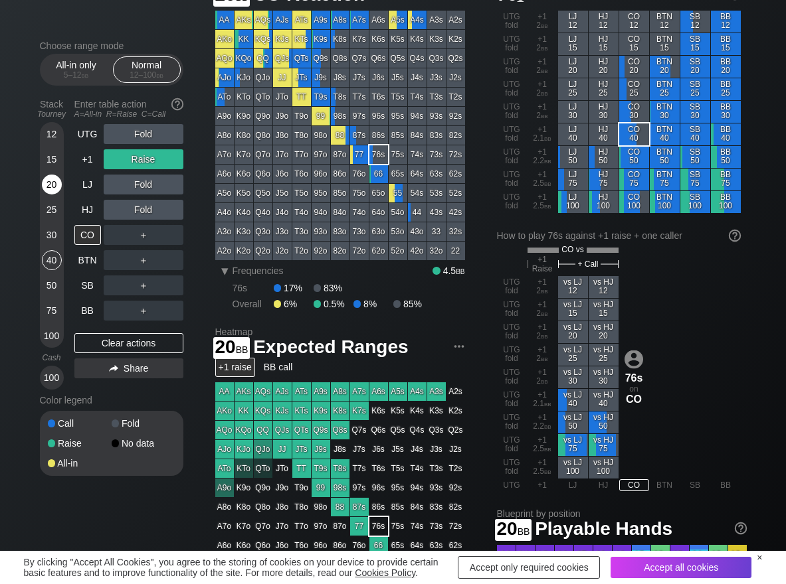
click at [46, 181] on div "20" at bounding box center [52, 185] width 20 height 20
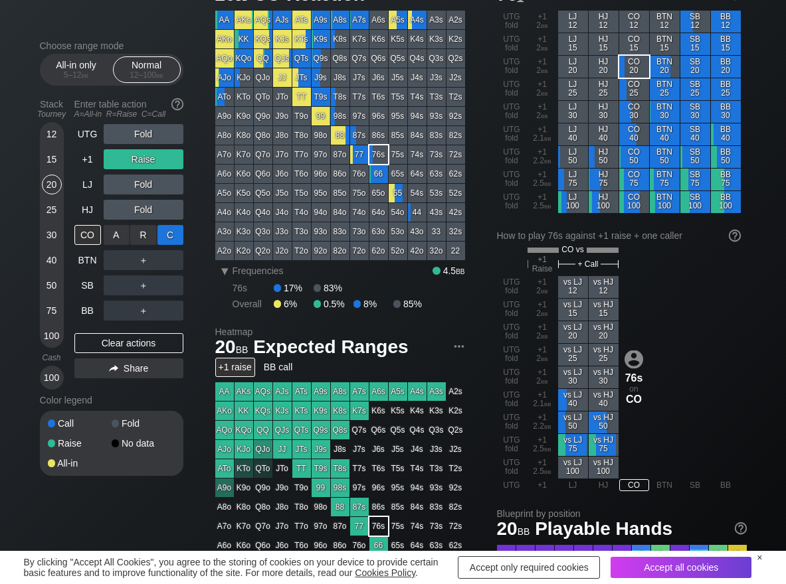
click at [168, 238] on div "C ✕" at bounding box center [170, 235] width 26 height 20
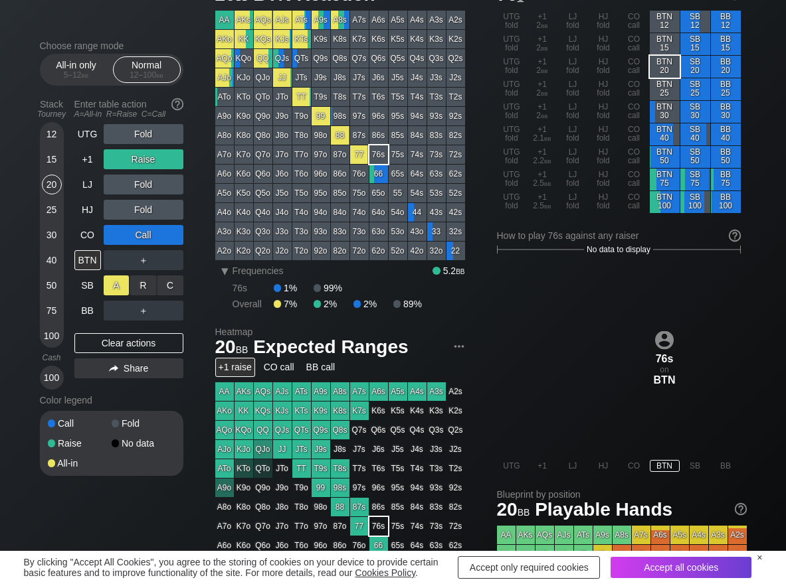
click at [116, 288] on div "A ✕" at bounding box center [117, 286] width 26 height 20
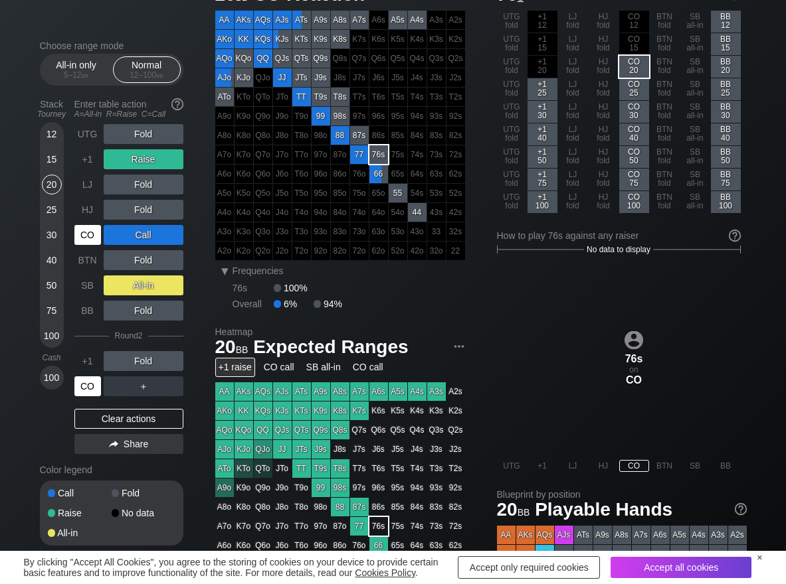
click at [93, 386] on div "CO" at bounding box center [87, 386] width 27 height 20
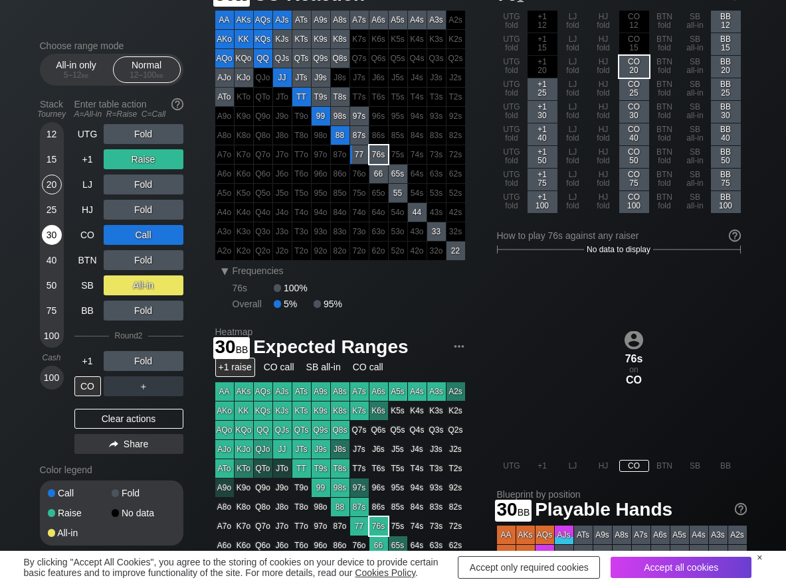
click at [46, 236] on div "30" at bounding box center [52, 235] width 20 height 20
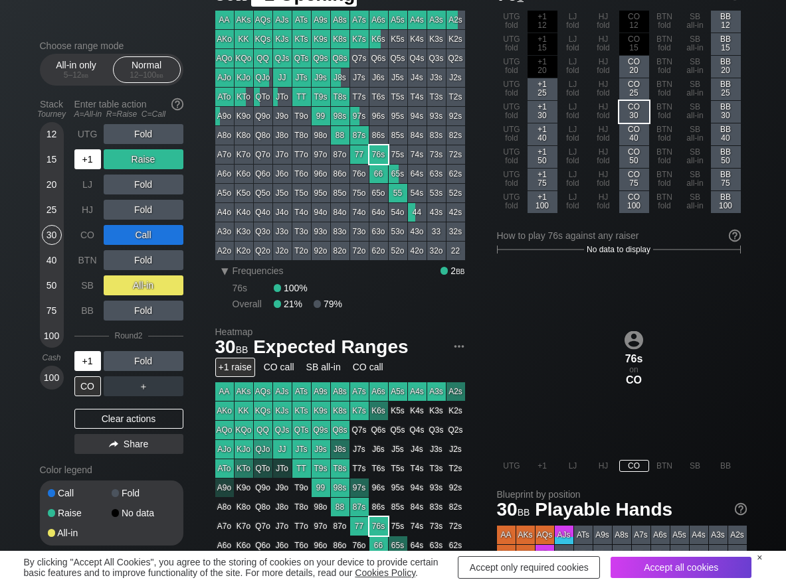
click at [90, 161] on div "+1" at bounding box center [87, 159] width 27 height 20
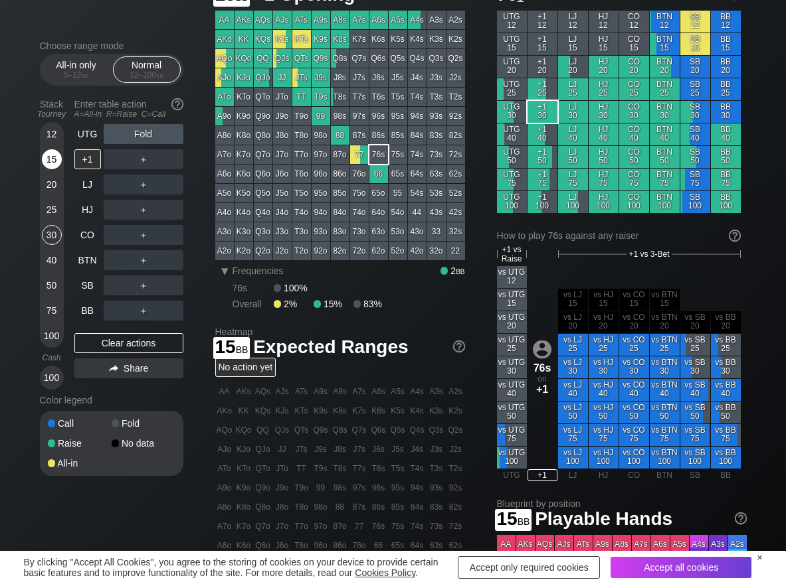
click at [54, 155] on div "15" at bounding box center [52, 159] width 20 height 20
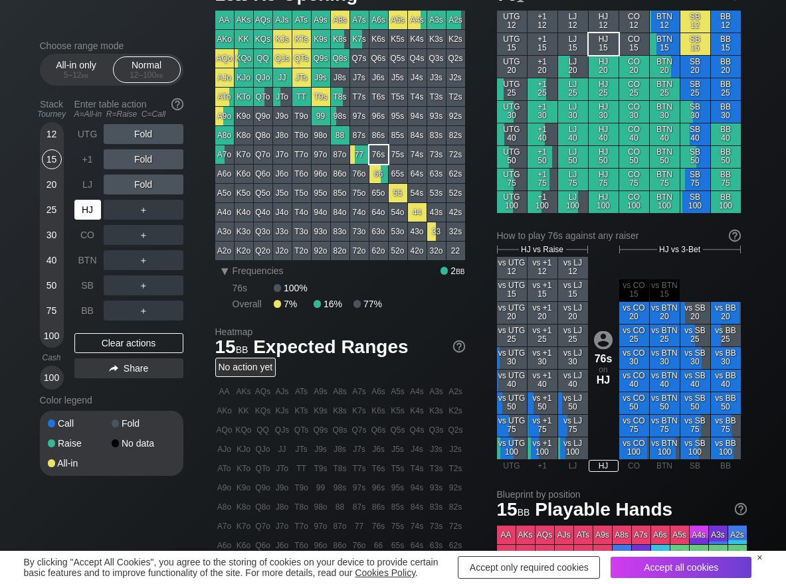
click at [90, 212] on div "HJ" at bounding box center [87, 210] width 27 height 20
click at [145, 159] on div "R ✕" at bounding box center [143, 159] width 26 height 20
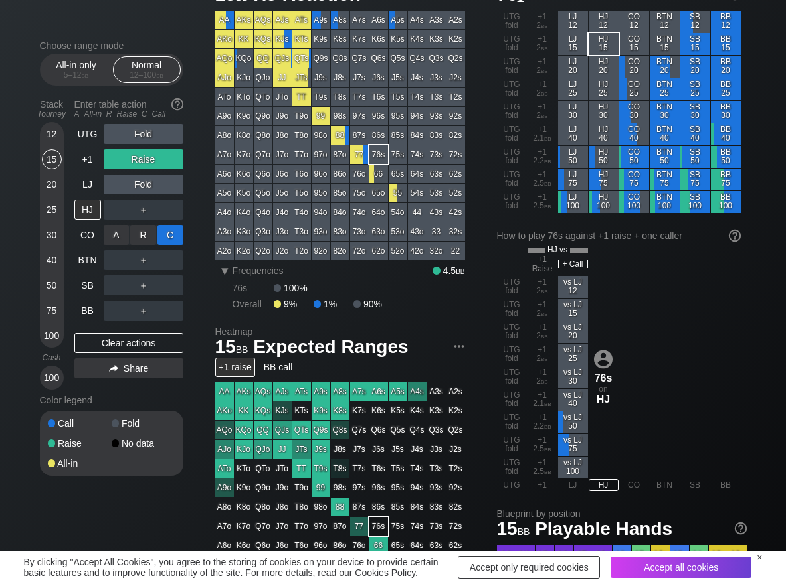
click at [165, 236] on div "C ✕" at bounding box center [170, 235] width 26 height 20
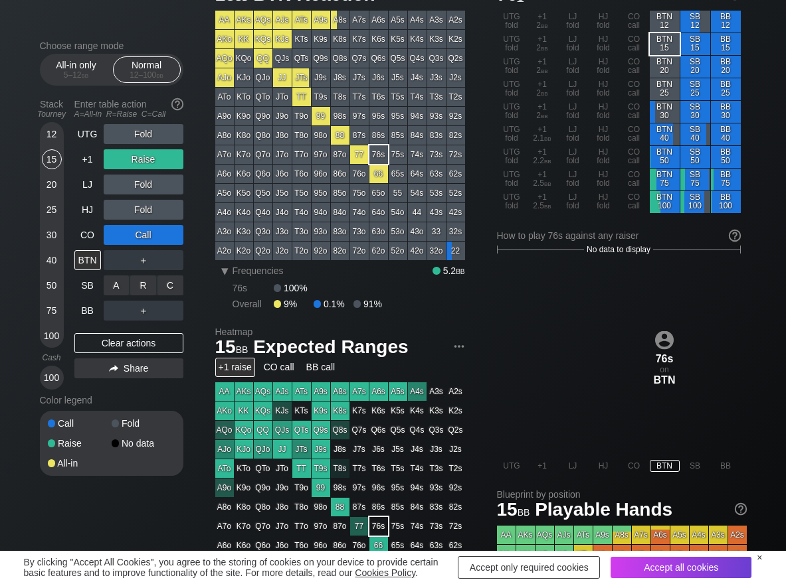
click at [110, 284] on div "A ✕" at bounding box center [117, 286] width 26 height 20
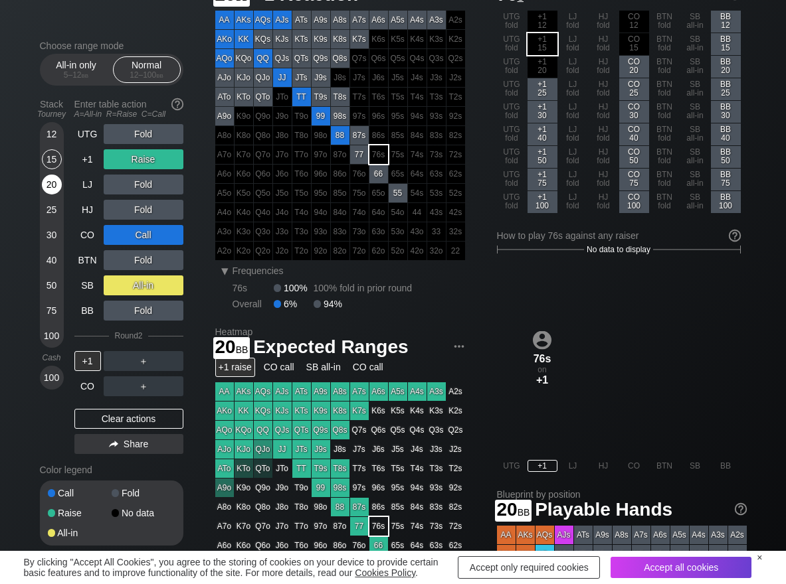
click at [52, 193] on div "20" at bounding box center [52, 185] width 20 height 20
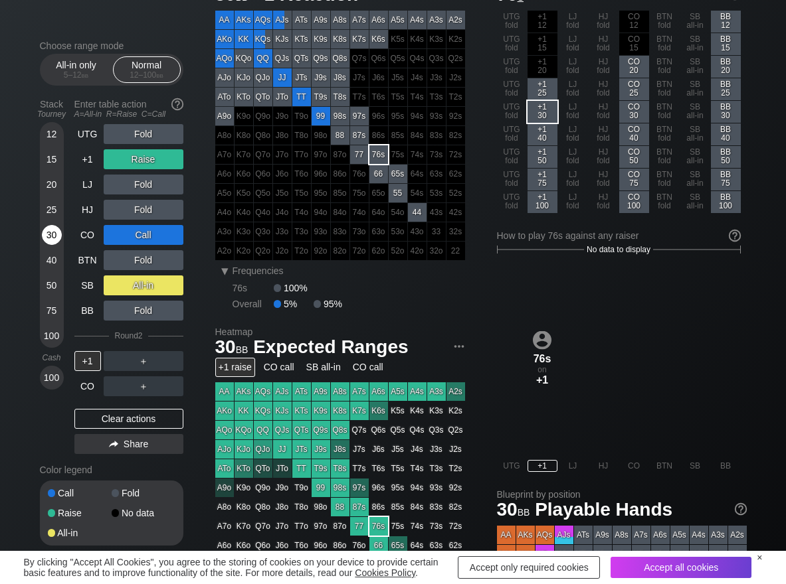
click at [51, 236] on div "30" at bounding box center [52, 235] width 20 height 20
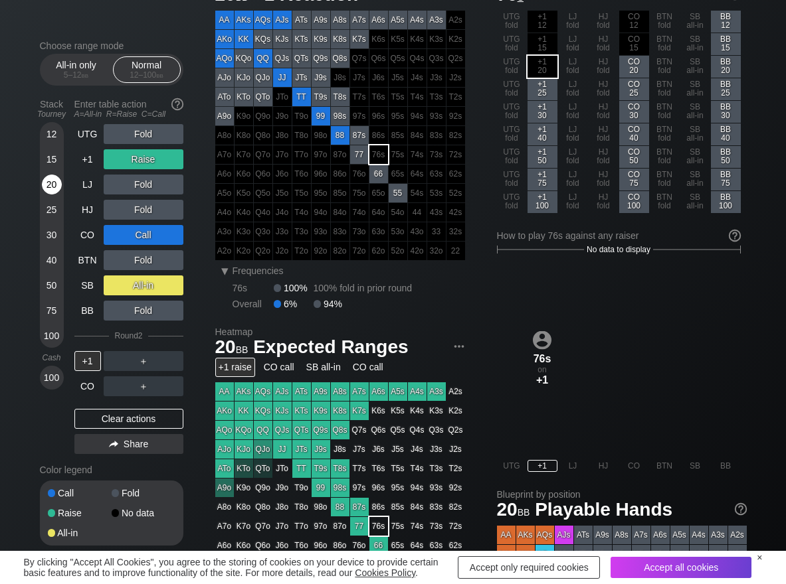
click at [52, 187] on div "20" at bounding box center [52, 185] width 20 height 20
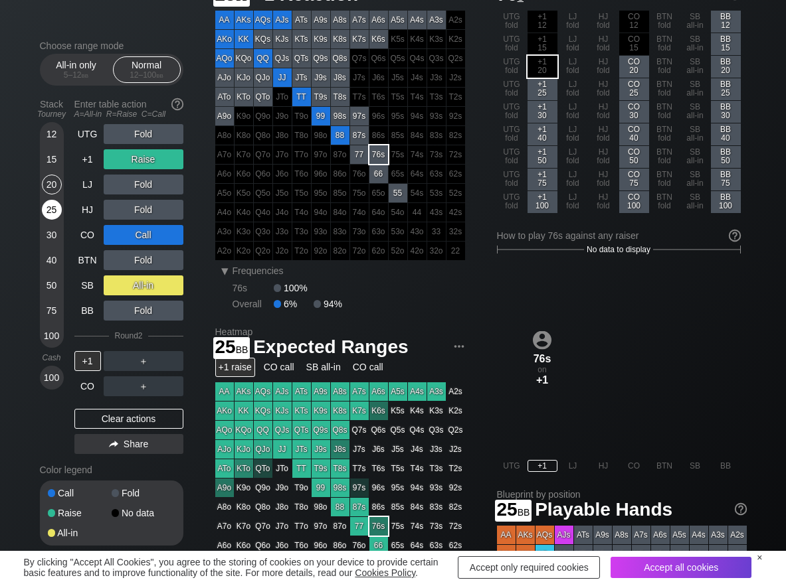
click at [54, 201] on div "25" at bounding box center [52, 210] width 20 height 20
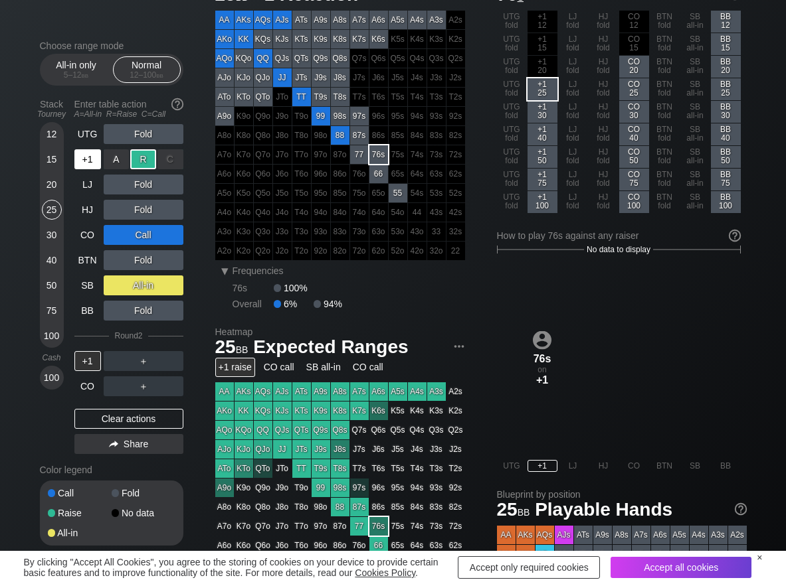
click at [87, 157] on div "+1" at bounding box center [87, 159] width 27 height 20
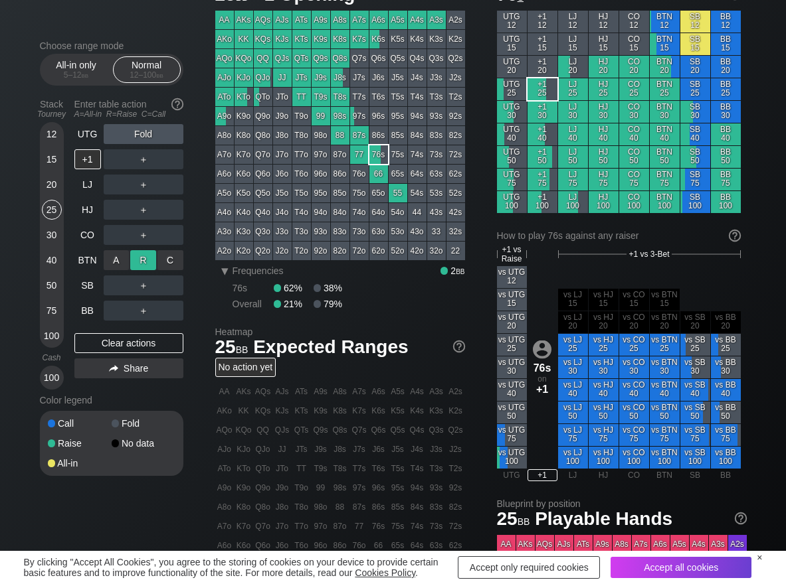
drag, startPoint x: 143, startPoint y: 257, endPoint x: 104, endPoint y: 249, distance: 40.6
click at [142, 258] on div "R ✕" at bounding box center [143, 260] width 26 height 20
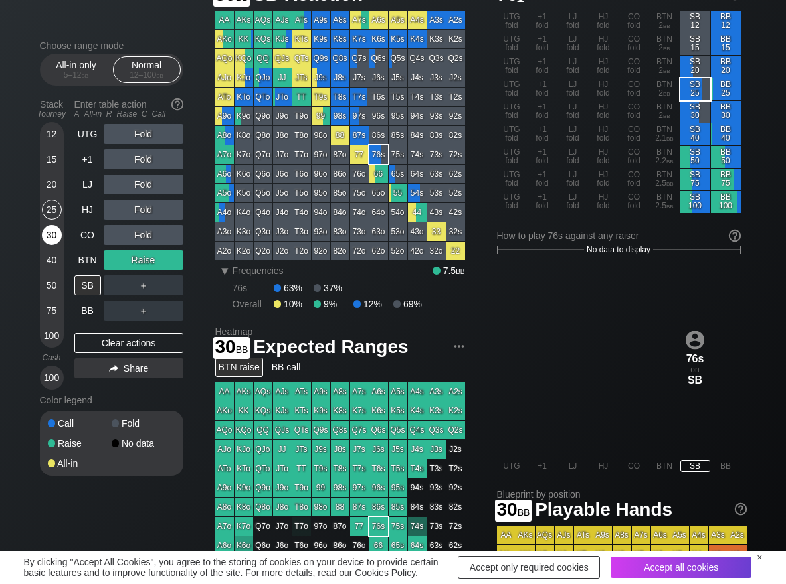
click at [60, 232] on div "30" at bounding box center [52, 235] width 20 height 20
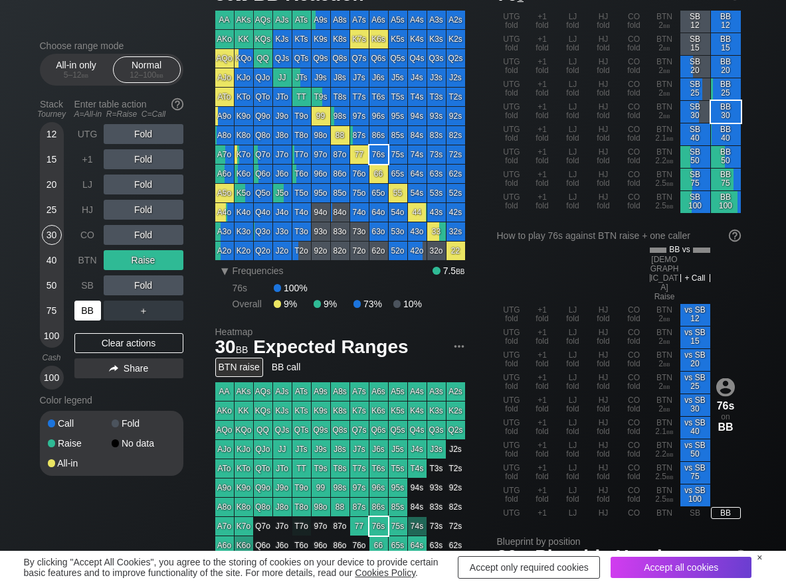
click at [90, 315] on div "BB" at bounding box center [87, 311] width 27 height 20
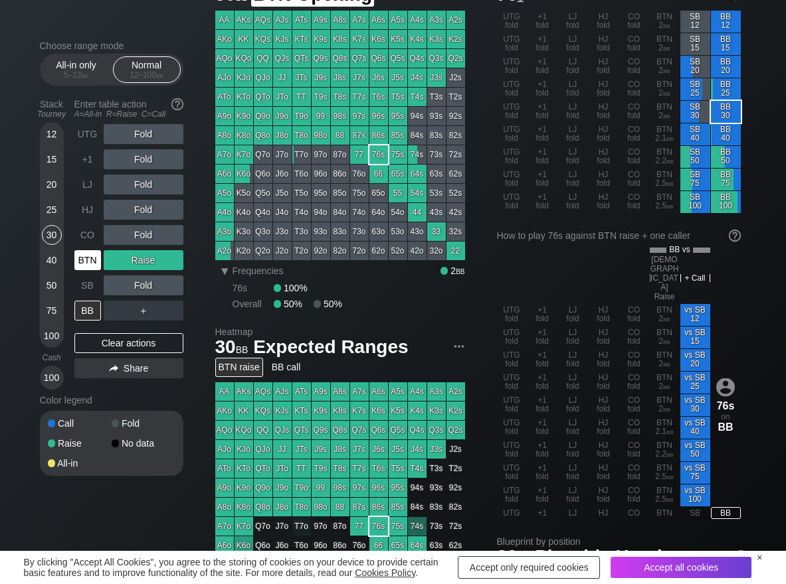
click at [92, 260] on div "BTN" at bounding box center [87, 260] width 27 height 20
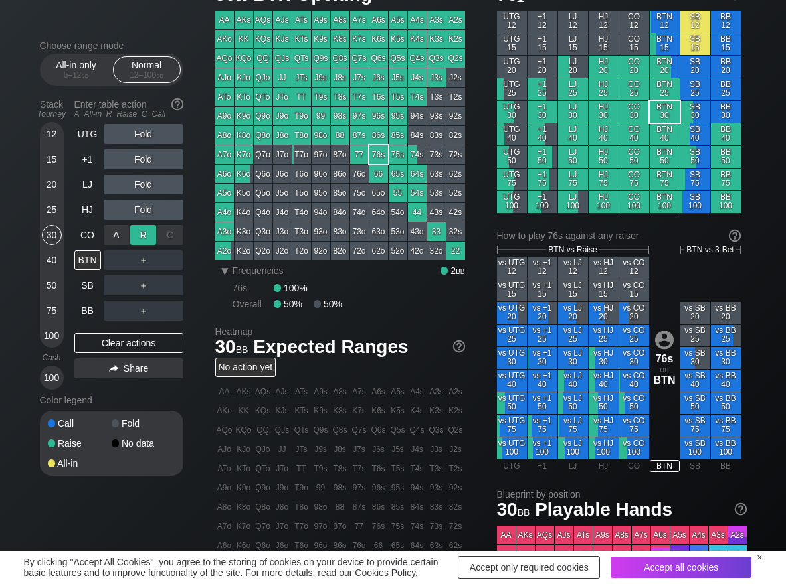
click at [144, 238] on div "R ✕" at bounding box center [143, 235] width 26 height 20
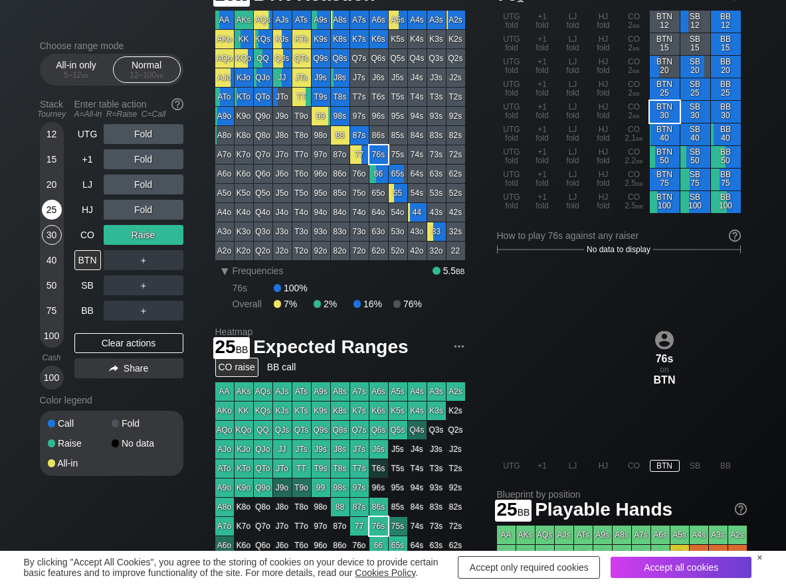
click at [46, 214] on div "25" at bounding box center [52, 210] width 20 height 20
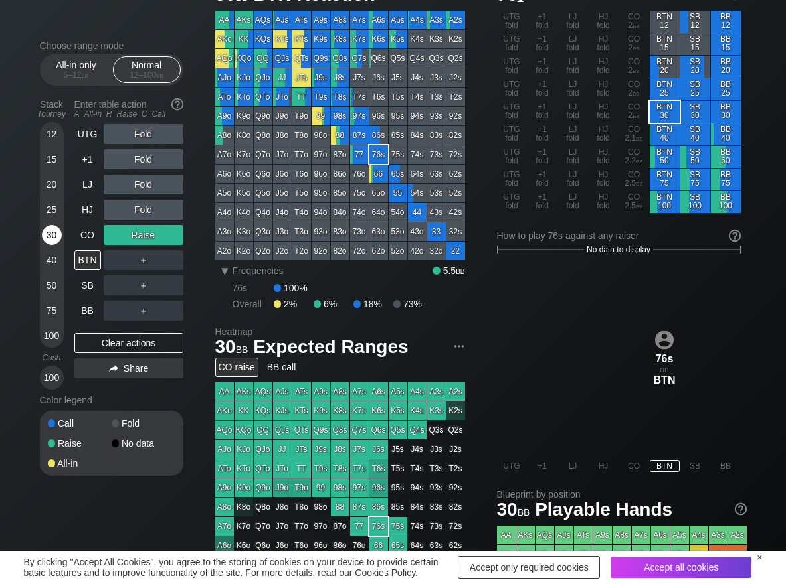
click at [46, 240] on div "30" at bounding box center [52, 235] width 20 height 20
click at [140, 238] on div "R ✕" at bounding box center [143, 235] width 26 height 20
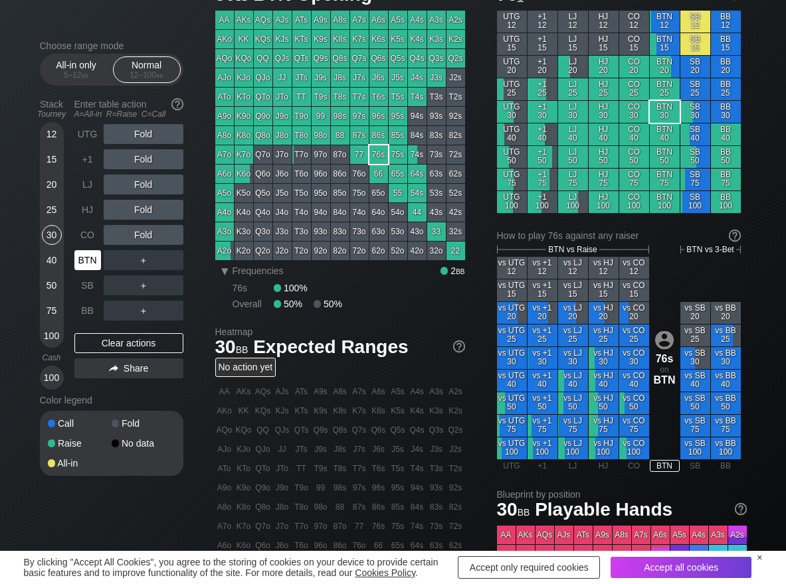
click at [92, 260] on div "BTN" at bounding box center [87, 260] width 27 height 20
drag, startPoint x: 147, startPoint y: 192, endPoint x: 135, endPoint y: 187, distance: 13.7
click at [144, 177] on div "R ✕" at bounding box center [143, 185] width 26 height 20
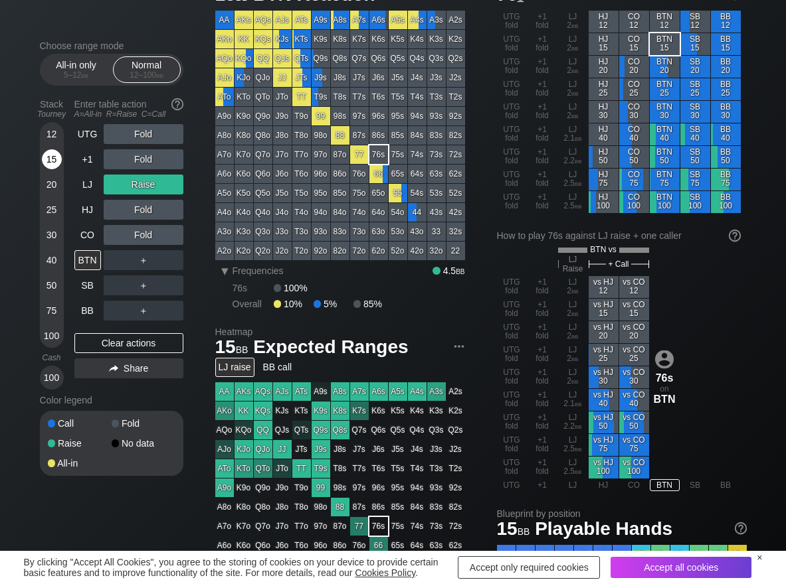
click at [53, 163] on div "15" at bounding box center [52, 159] width 20 height 20
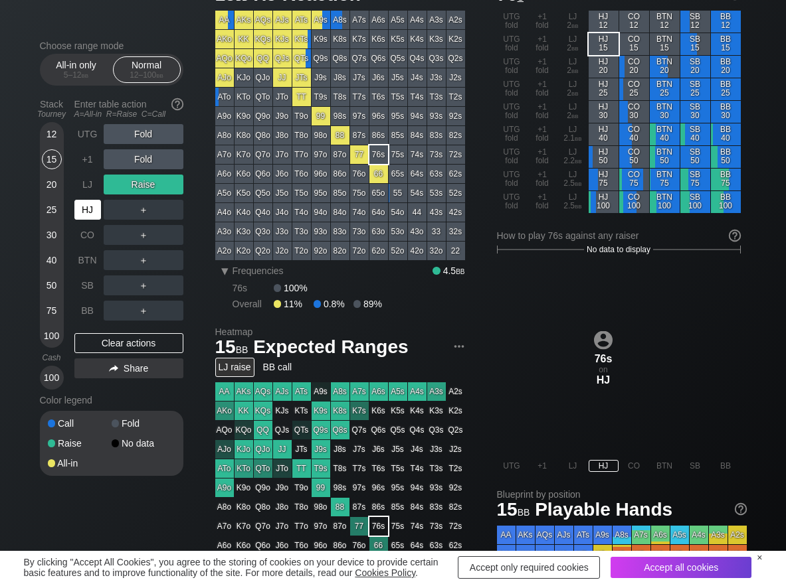
click at [90, 206] on div "HJ" at bounding box center [87, 210] width 27 height 20
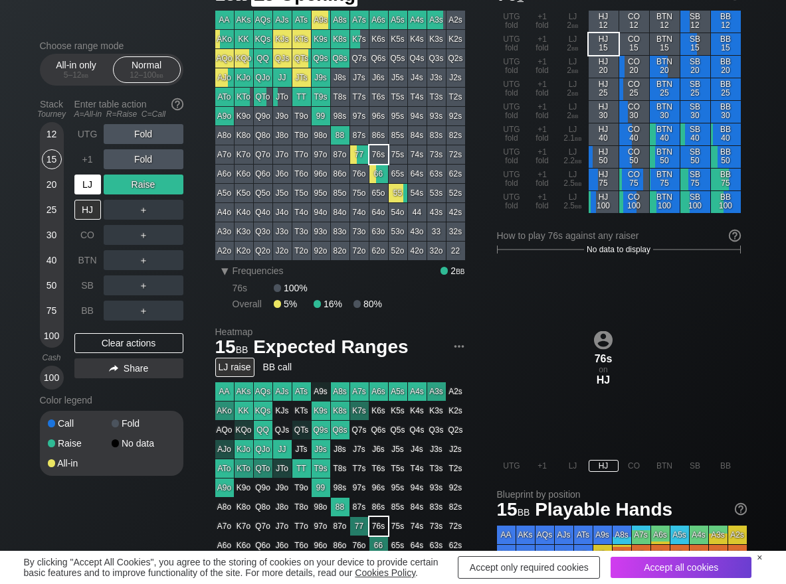
click at [85, 179] on div "LJ" at bounding box center [87, 185] width 27 height 20
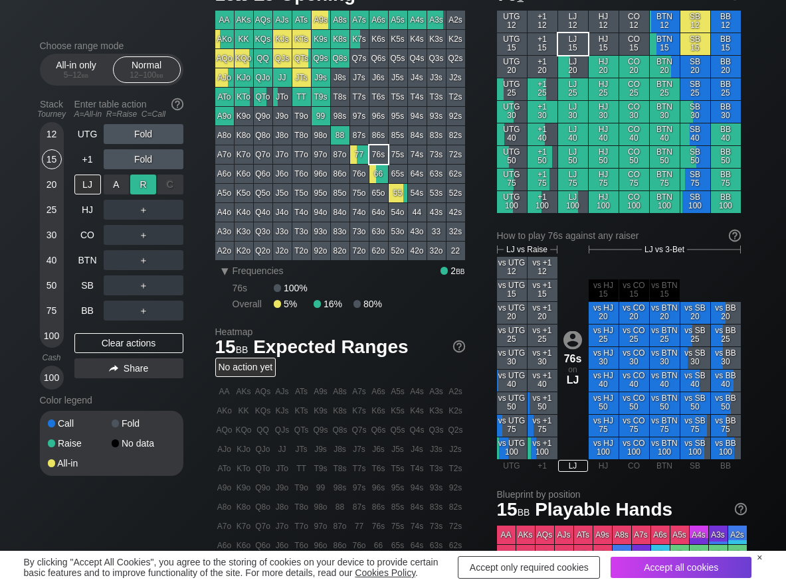
click at [145, 187] on div "R ✕" at bounding box center [143, 185] width 26 height 20
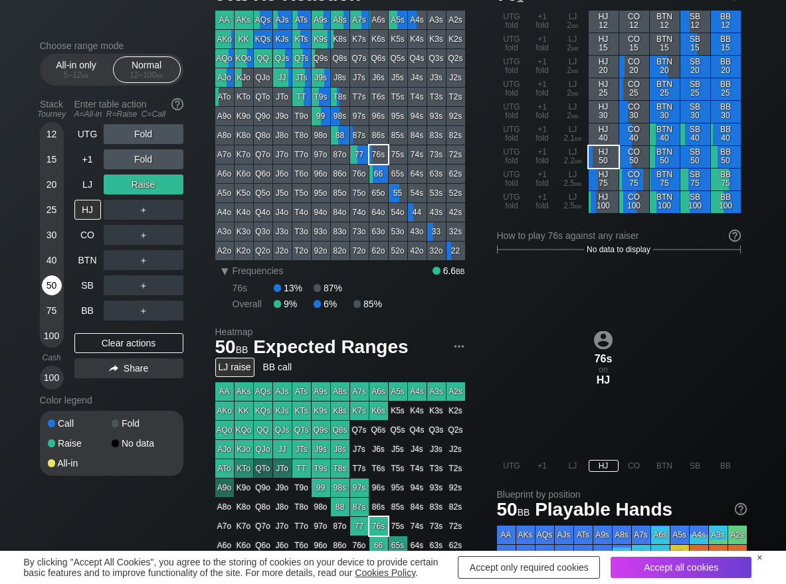
click at [52, 280] on div "50" at bounding box center [52, 286] width 20 height 20
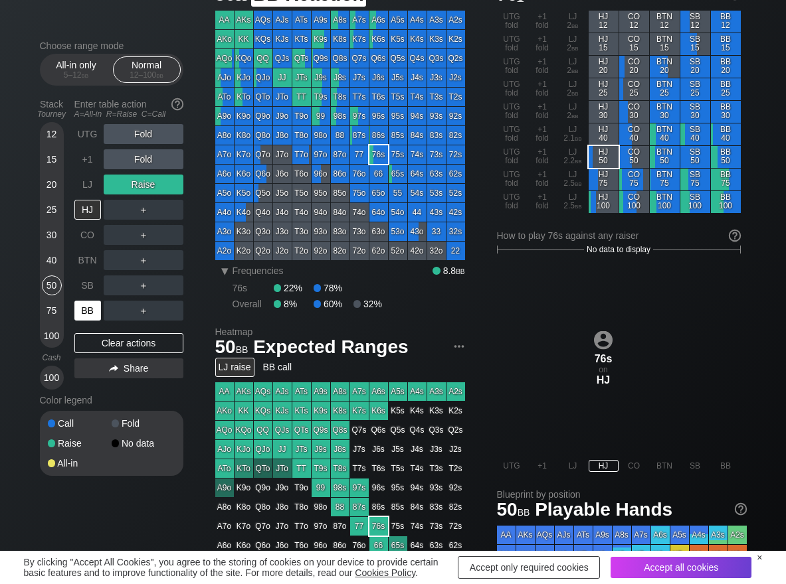
click at [86, 305] on div "BB" at bounding box center [87, 311] width 27 height 20
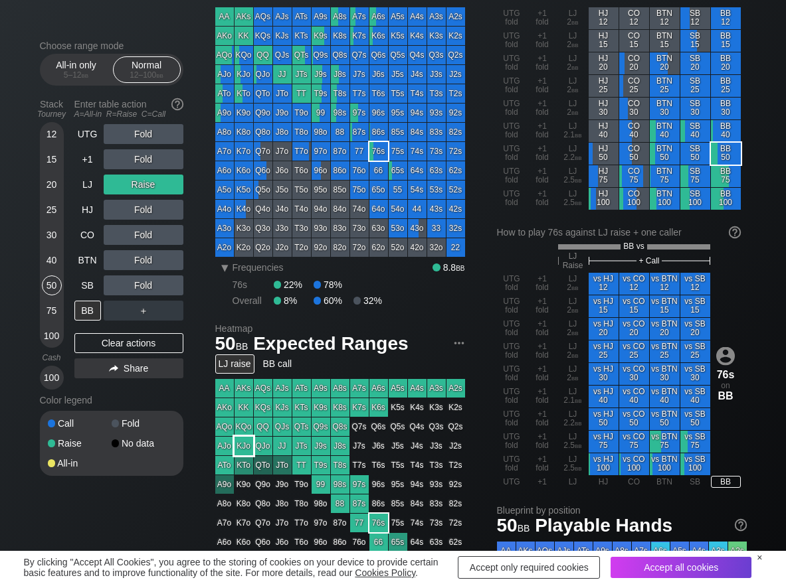
scroll to position [66, 0]
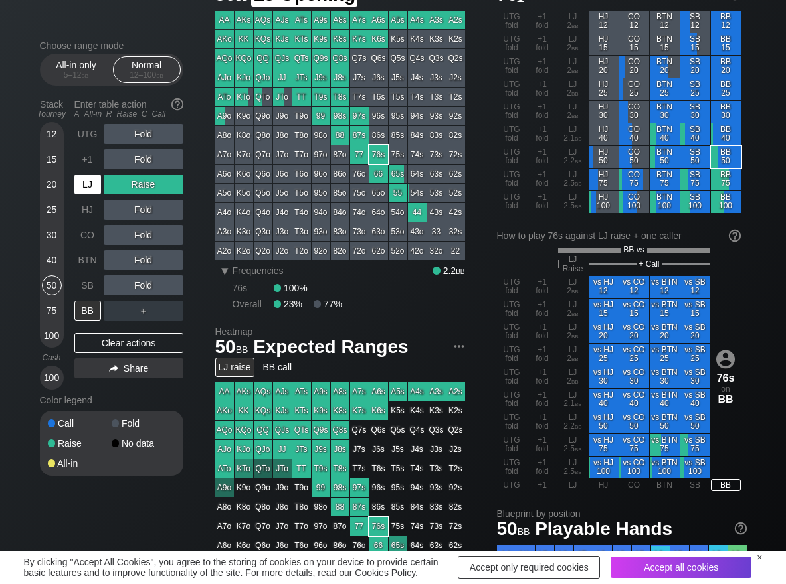
click at [93, 186] on div "LJ" at bounding box center [87, 185] width 27 height 20
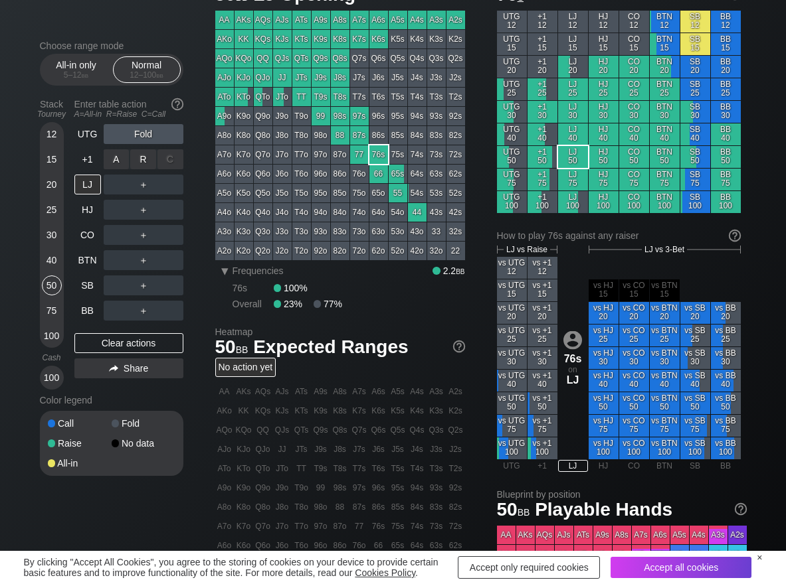
drag, startPoint x: 143, startPoint y: 159, endPoint x: 129, endPoint y: 203, distance: 46.2
click at [142, 159] on div "R ✕" at bounding box center [143, 159] width 26 height 20
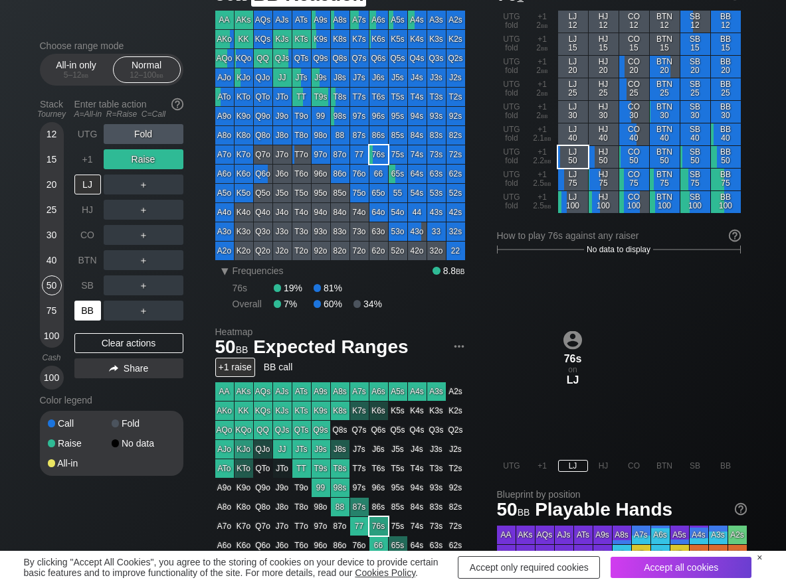
click at [94, 316] on div "BB" at bounding box center [87, 311] width 27 height 20
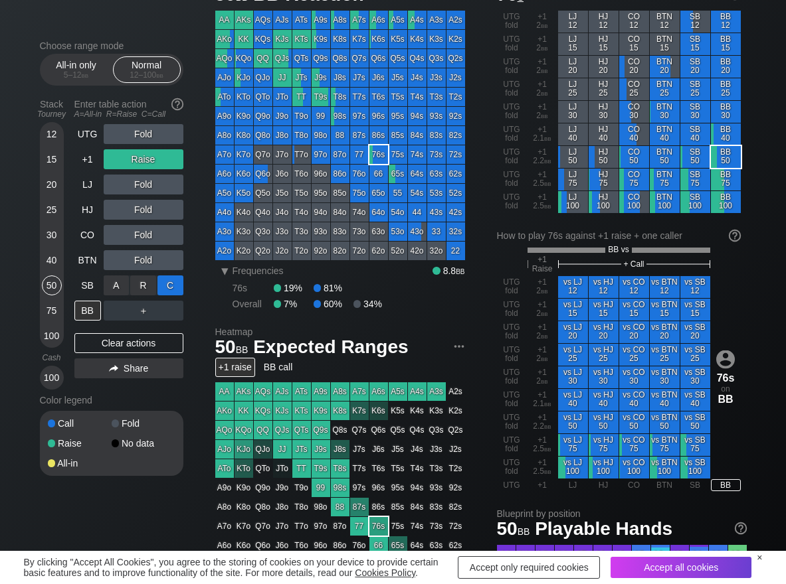
click at [168, 286] on div "C ✕" at bounding box center [170, 286] width 26 height 20
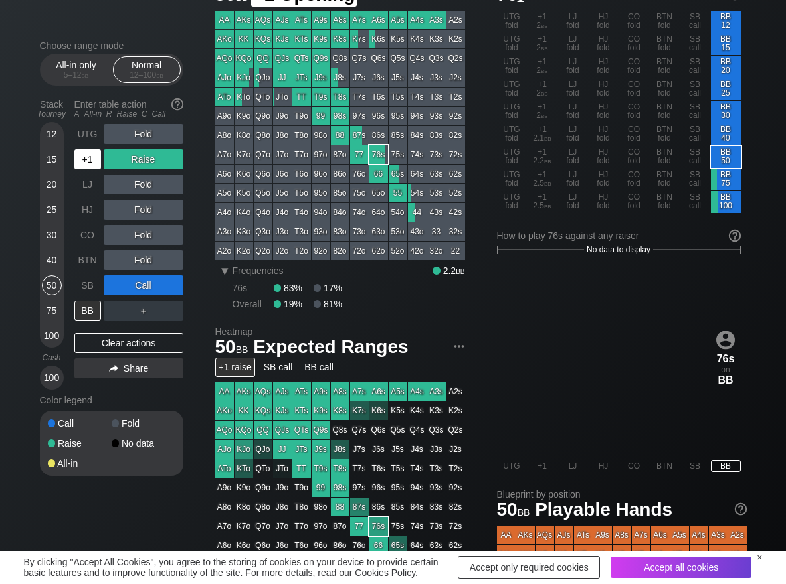
click at [88, 163] on div "+1" at bounding box center [87, 159] width 27 height 20
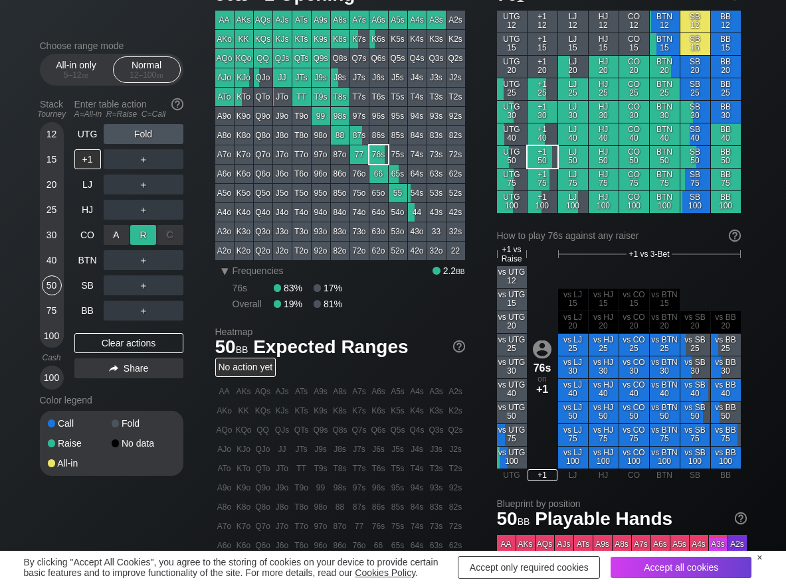
click at [138, 233] on div "R ✕" at bounding box center [143, 235] width 26 height 20
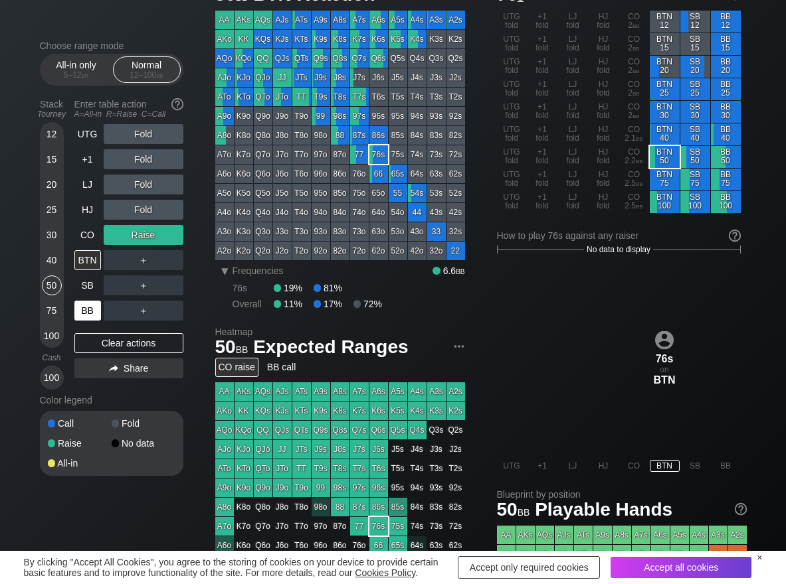
click at [81, 311] on div "Stack Tourney Enter table action A=All-in R=Raise C=Call 12 15 20 25 30 40 50 7…" at bounding box center [111, 242] width 143 height 296
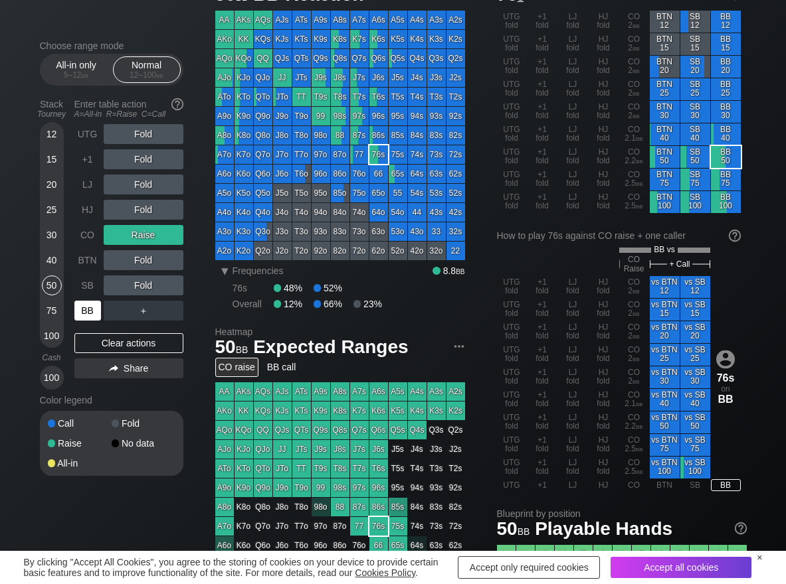
click at [88, 313] on div "BB" at bounding box center [87, 311] width 27 height 20
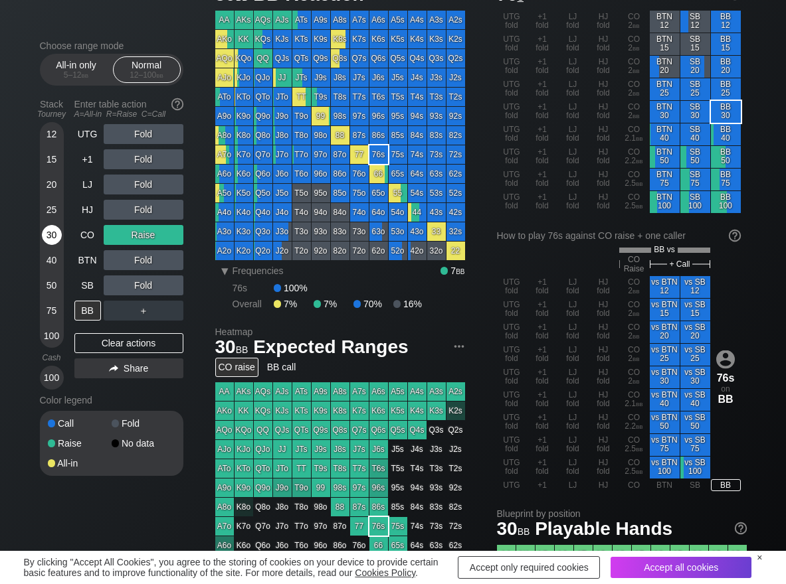
click at [54, 235] on div "30" at bounding box center [52, 235] width 20 height 20
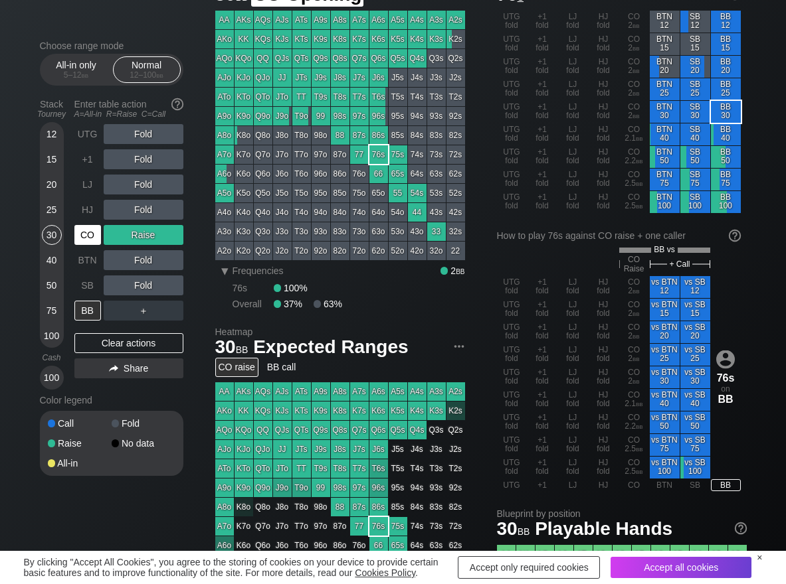
click at [81, 231] on div "CO" at bounding box center [87, 235] width 27 height 20
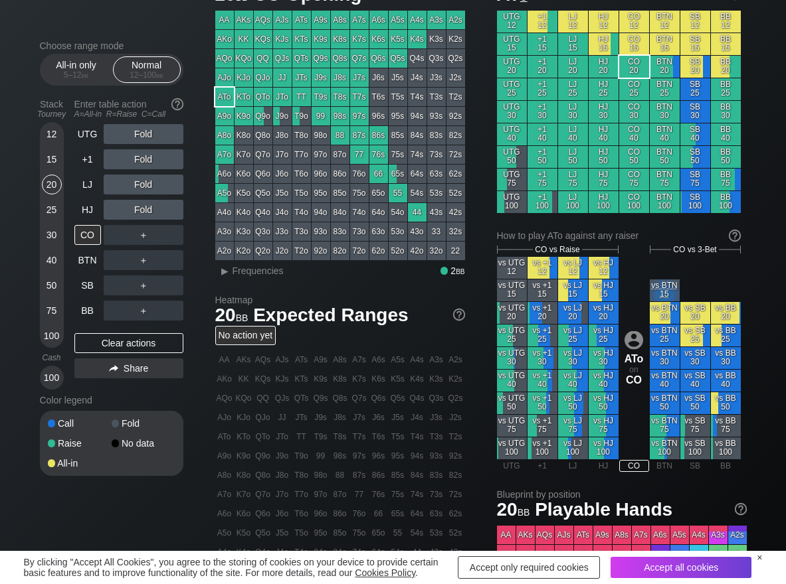
scroll to position [66, 0]
click at [259, 274] on span "Frequencies" at bounding box center [257, 271] width 51 height 11
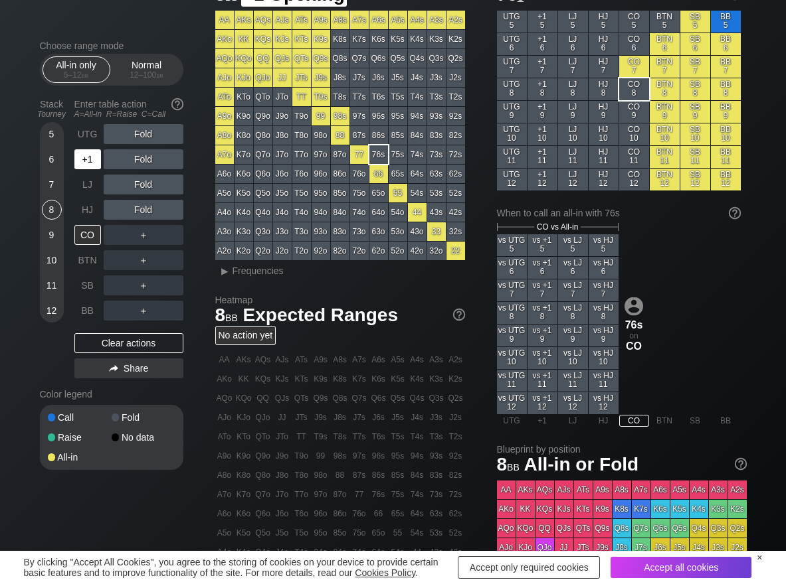
scroll to position [66, 0]
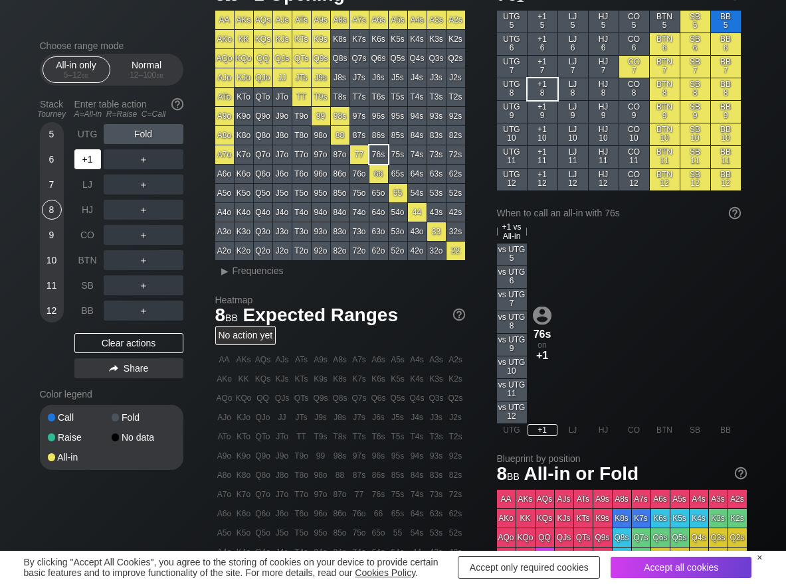
click at [84, 166] on div "+1" at bounding box center [87, 159] width 27 height 20
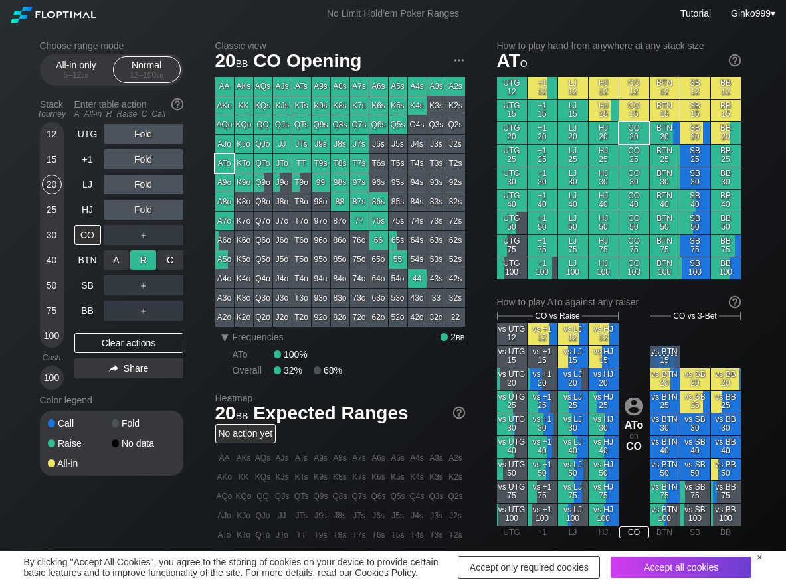
scroll to position [66, 0]
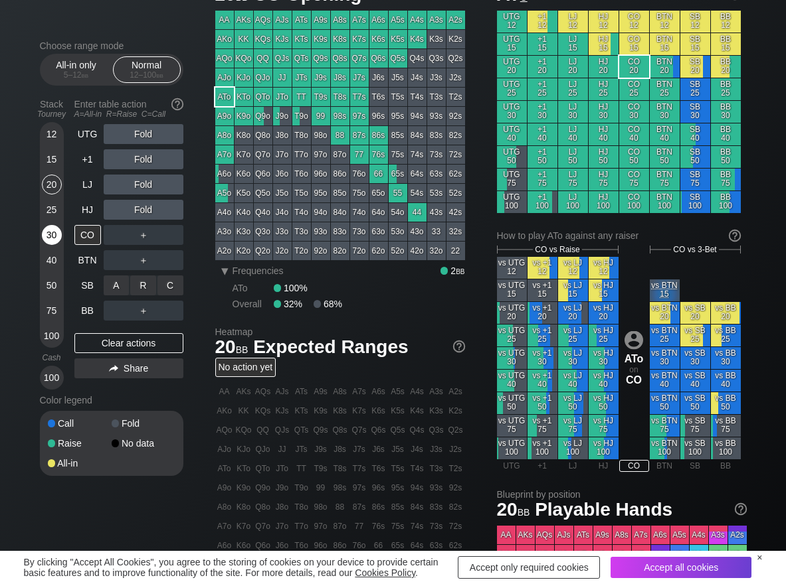
drag, startPoint x: 160, startPoint y: 275, endPoint x: 44, endPoint y: 227, distance: 125.0
click at [172, 284] on div "C ✕" at bounding box center [170, 286] width 26 height 20
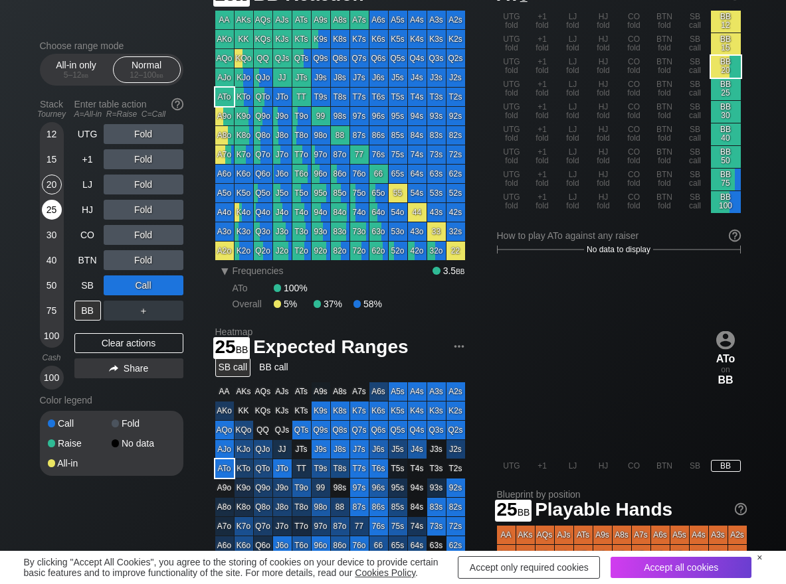
click at [52, 211] on div "25" at bounding box center [52, 210] width 20 height 20
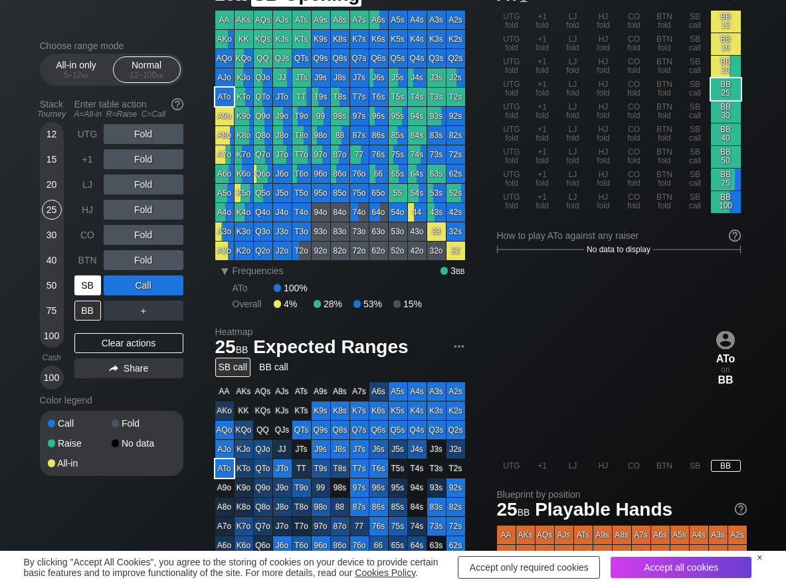
click at [86, 286] on div "SB" at bounding box center [87, 286] width 27 height 20
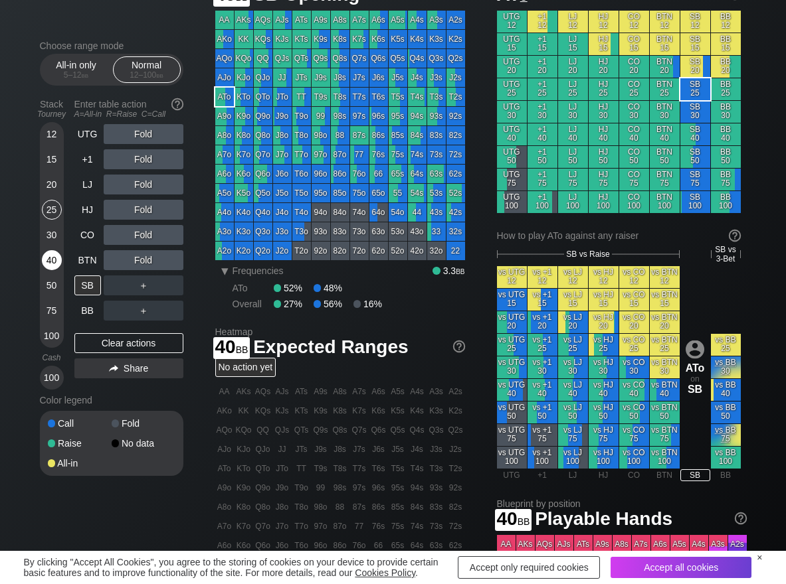
click at [52, 262] on div "40" at bounding box center [52, 260] width 20 height 20
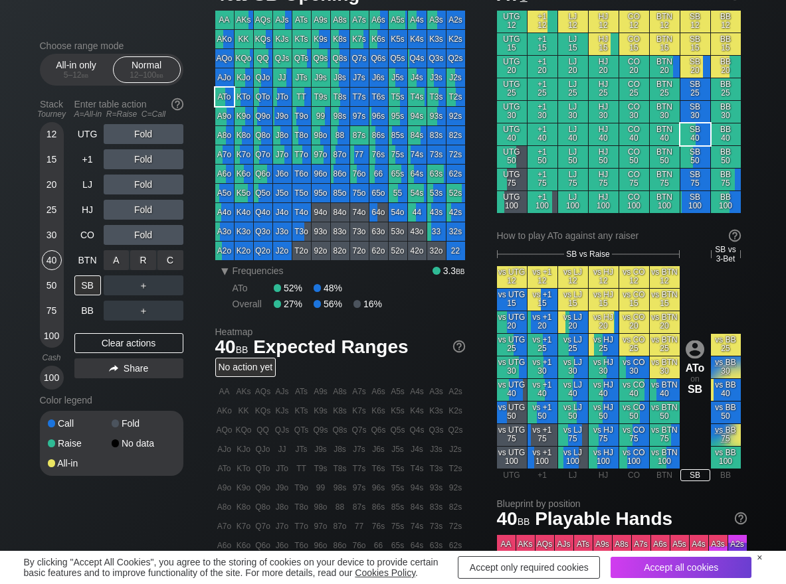
click at [143, 259] on div "R ✕" at bounding box center [143, 260] width 26 height 20
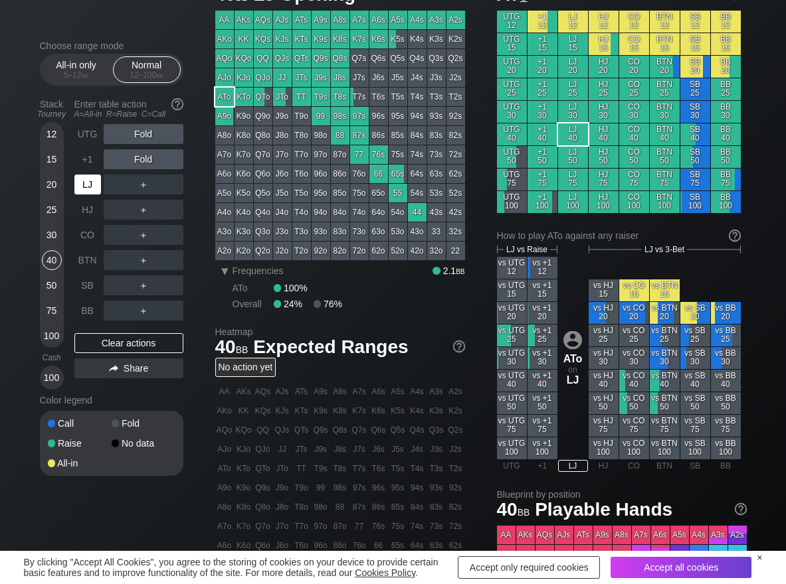
click at [80, 179] on div "LJ" at bounding box center [87, 185] width 27 height 20
click at [163, 287] on div "C ✕" at bounding box center [170, 286] width 26 height 20
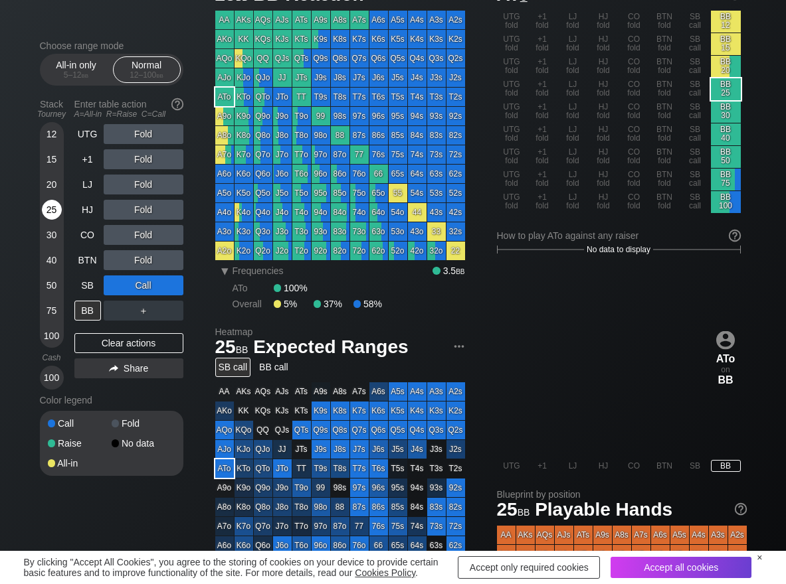
click at [49, 208] on div "25" at bounding box center [52, 210] width 20 height 20
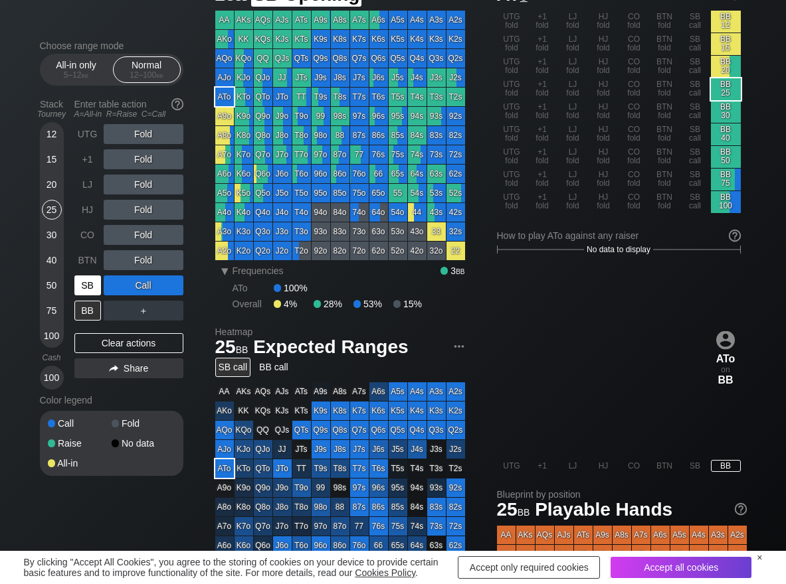
click at [92, 282] on div "SB" at bounding box center [87, 286] width 27 height 20
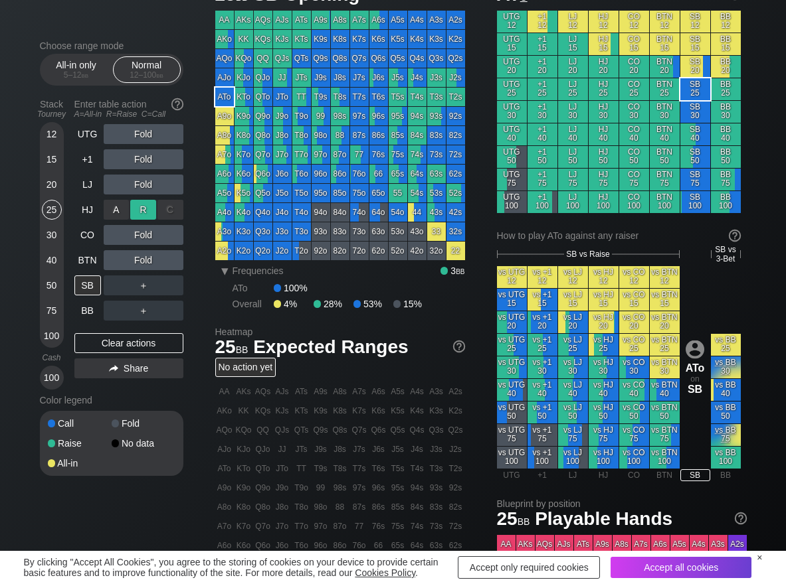
click at [149, 201] on div "R ✕" at bounding box center [143, 210] width 26 height 20
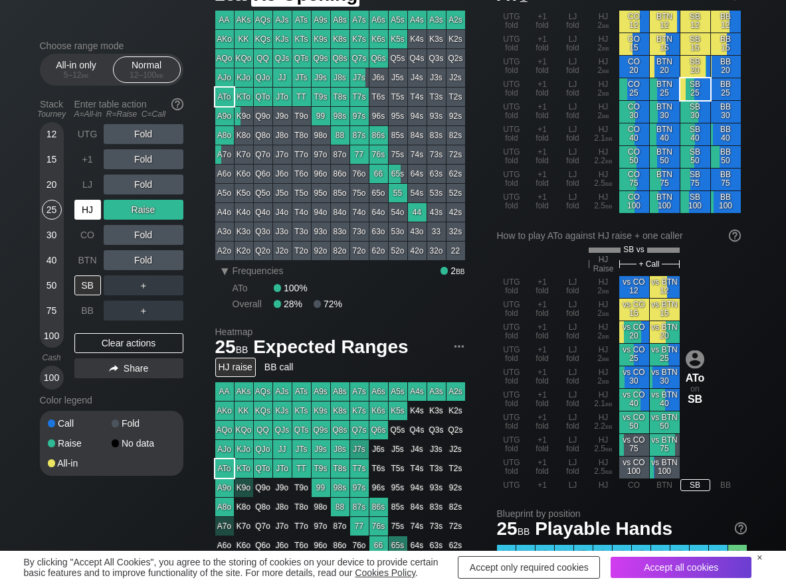
click at [81, 212] on div "HJ" at bounding box center [87, 210] width 27 height 20
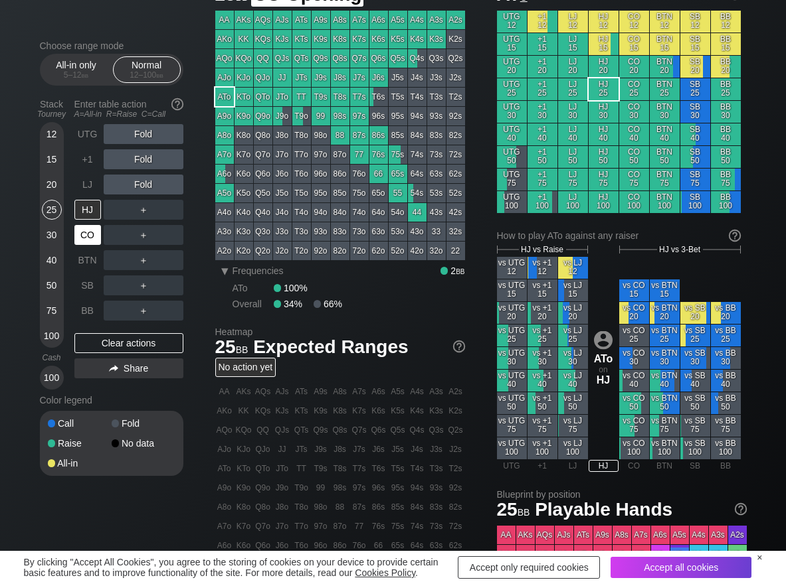
click at [90, 240] on div "CO" at bounding box center [87, 235] width 27 height 20
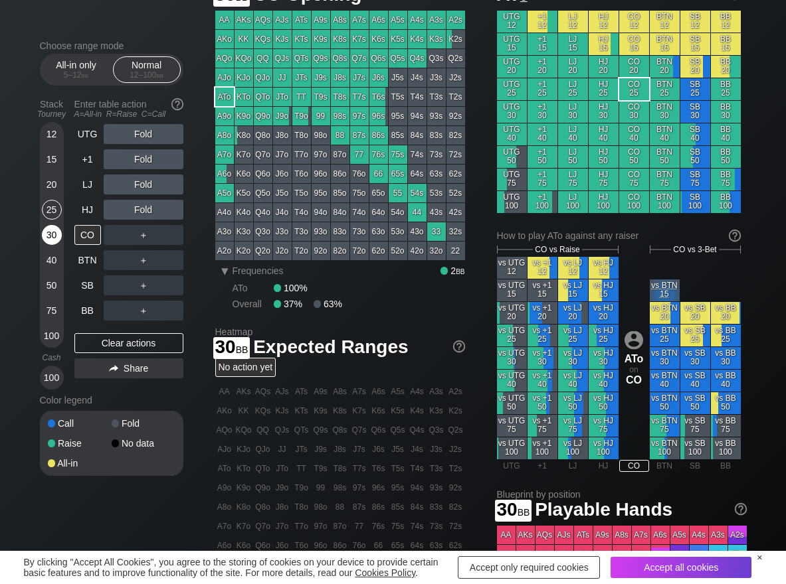
click at [50, 234] on div "30" at bounding box center [52, 235] width 20 height 20
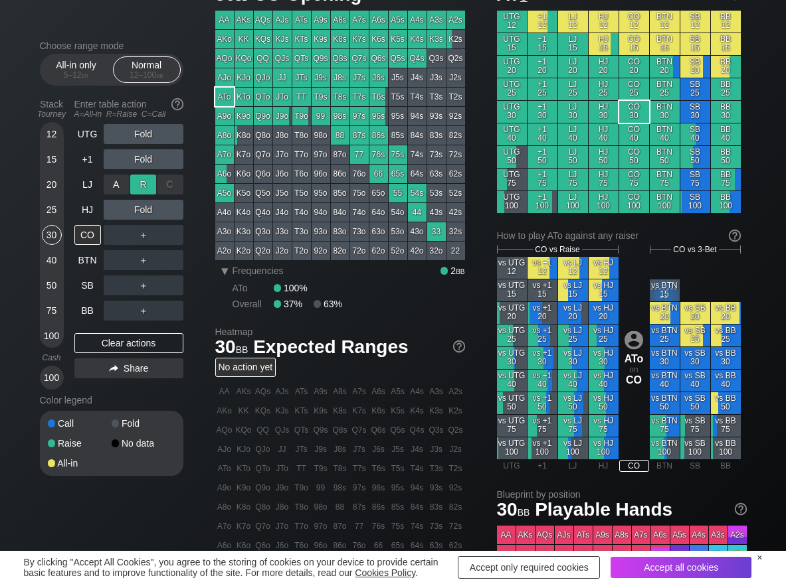
click at [143, 187] on div "R ✕" at bounding box center [143, 185] width 26 height 20
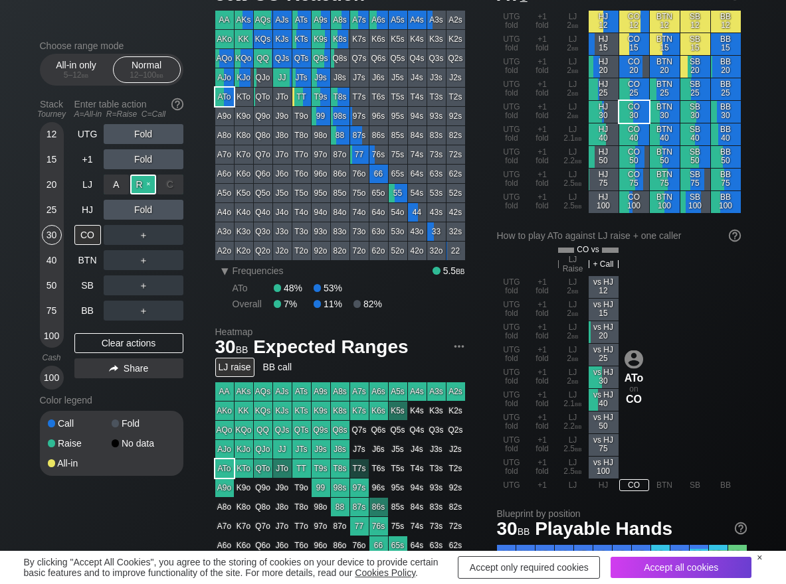
click at [143, 187] on div "R ✕" at bounding box center [143, 185] width 26 height 20
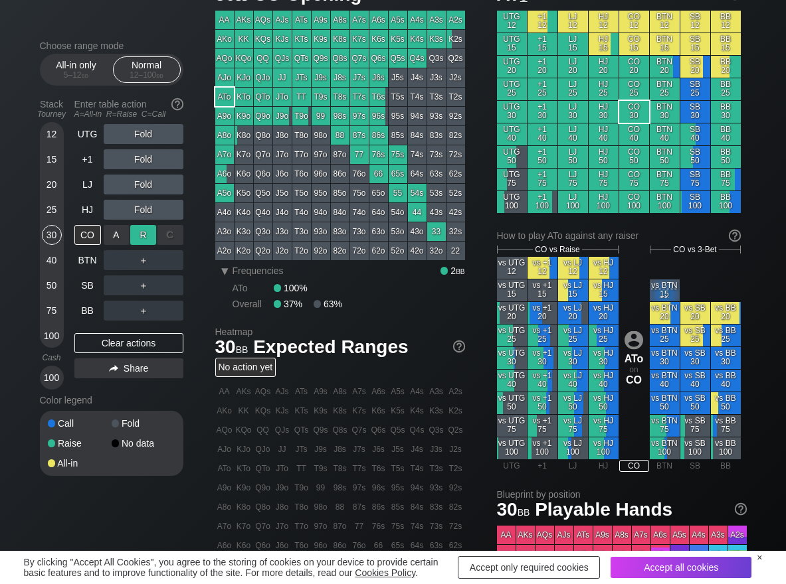
click at [143, 233] on div "R ✕" at bounding box center [143, 235] width 26 height 20
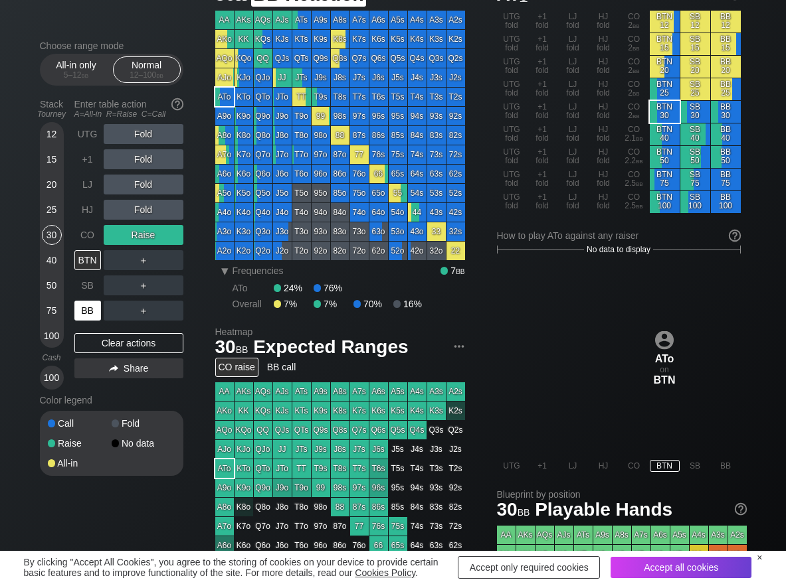
click at [94, 312] on div "BB" at bounding box center [87, 311] width 27 height 20
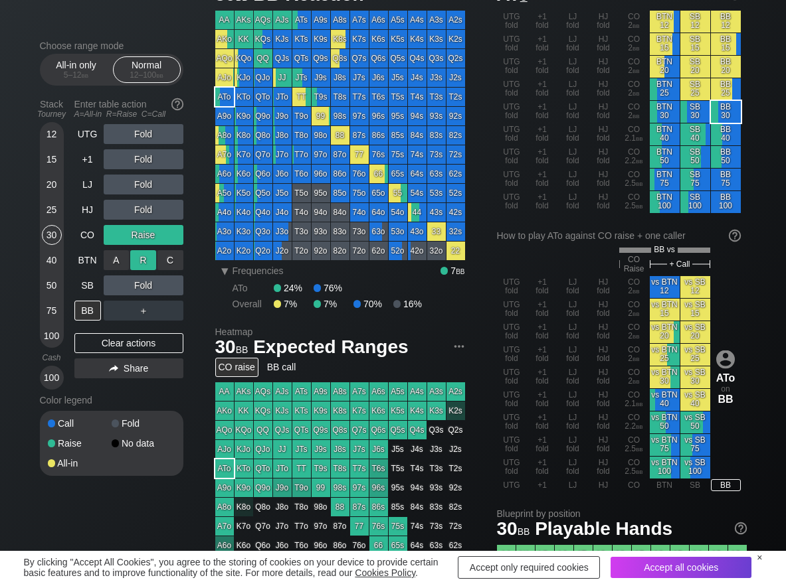
click at [146, 266] on div "R ✕" at bounding box center [143, 260] width 26 height 20
